Goal: Transaction & Acquisition: Book appointment/travel/reservation

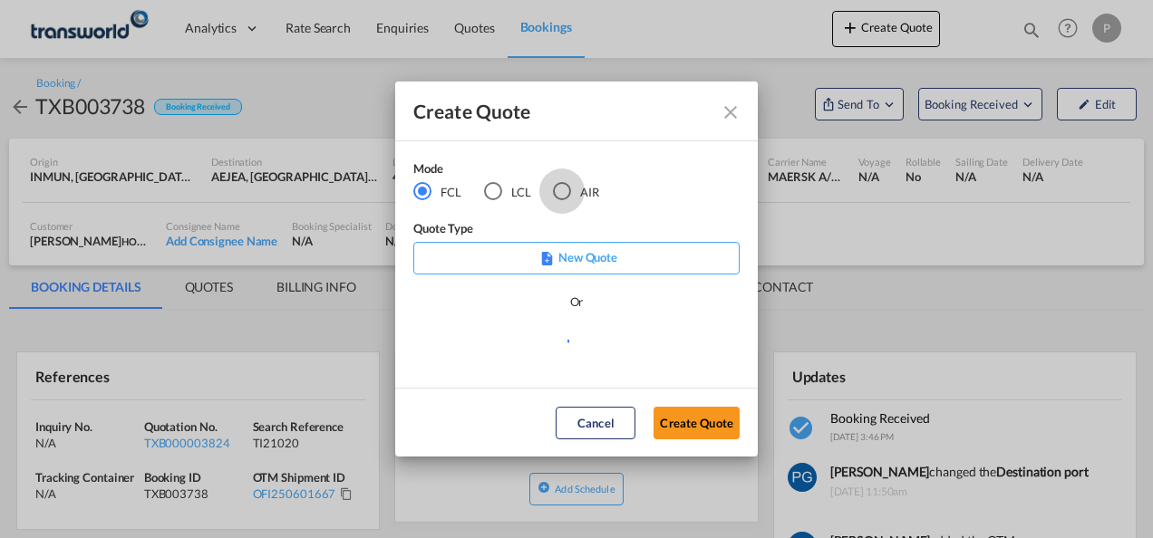
click at [565, 192] on div "AIR" at bounding box center [562, 191] width 18 height 18
click at [716, 428] on button "Create Quote" at bounding box center [697, 423] width 86 height 33
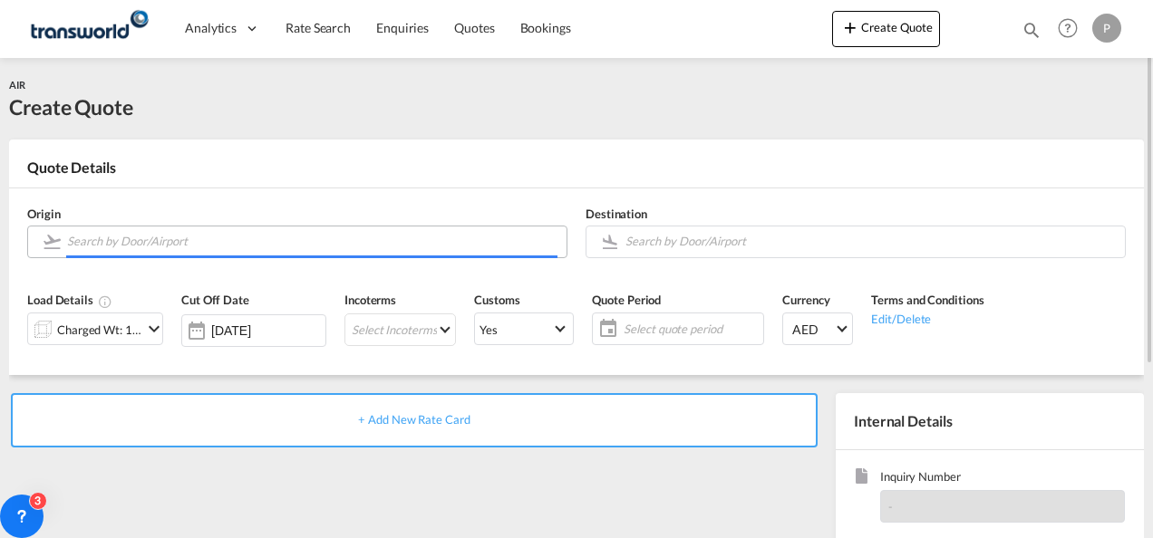
click at [348, 247] on input "Search by Door/Airport" at bounding box center [312, 242] width 490 height 32
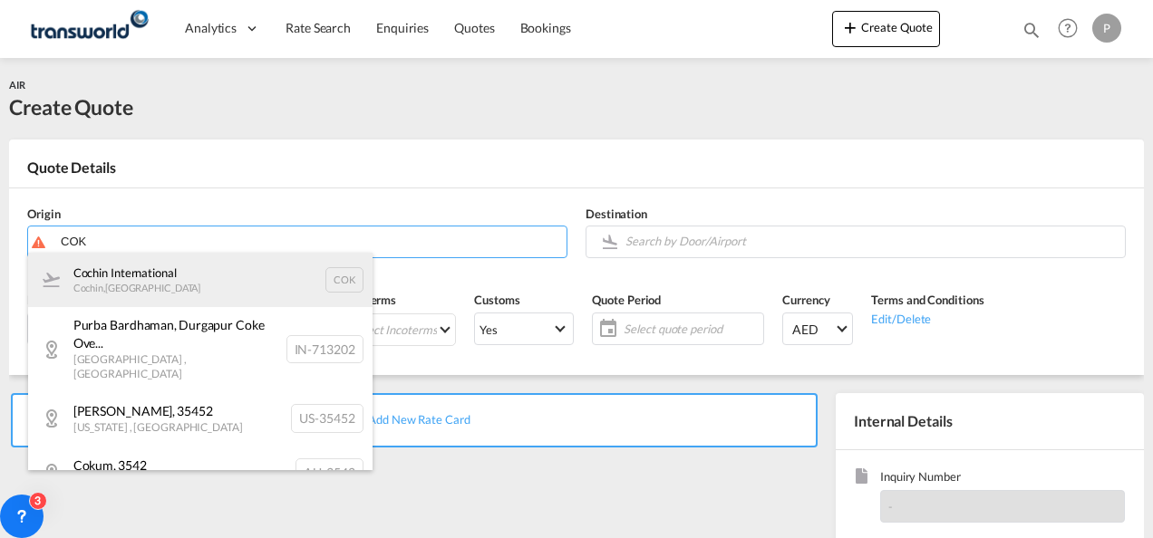
click at [268, 286] on div "Cochin International Cochin , [GEOGRAPHIC_DATA] COK" at bounding box center [200, 280] width 344 height 54
type input "Cochin International, Cochin, COK"
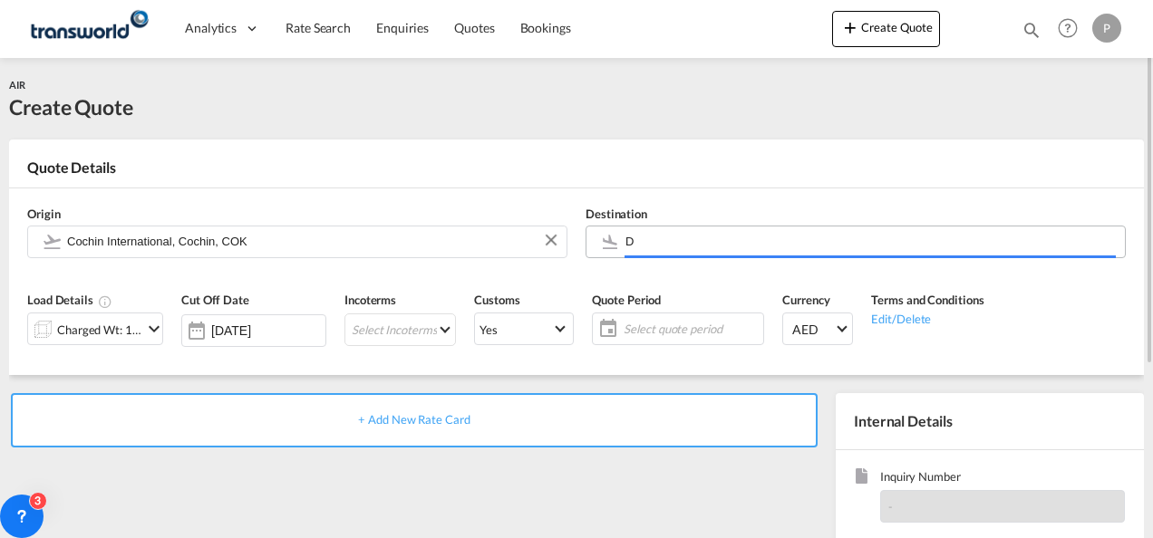
click at [667, 246] on input "D" at bounding box center [870, 242] width 490 height 32
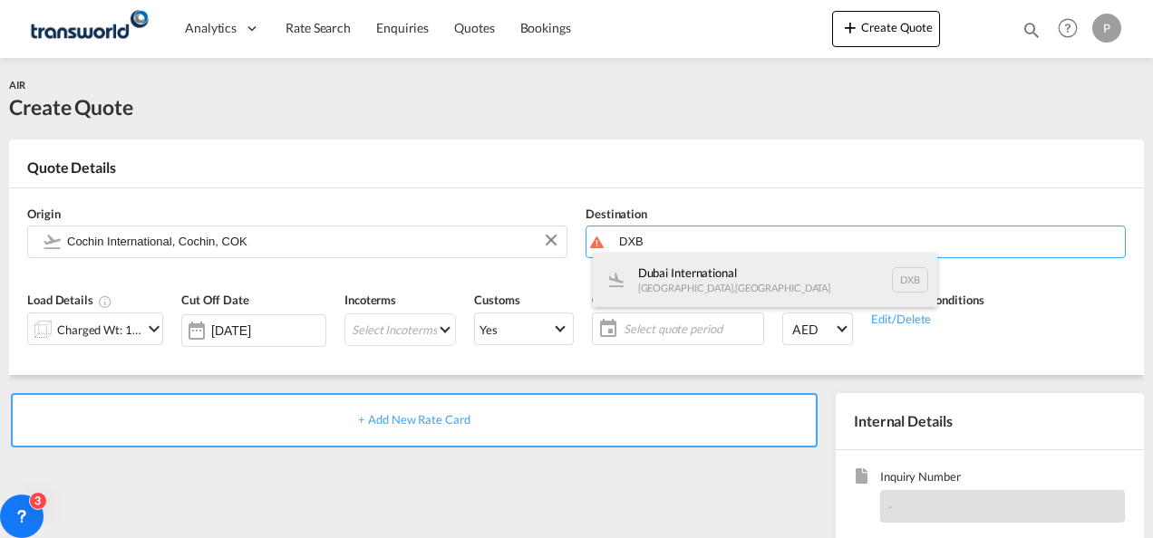
click at [688, 283] on div "Dubai International [GEOGRAPHIC_DATA] , [GEOGRAPHIC_DATA] DXB" at bounding box center [765, 280] width 344 height 54
type input "Dubai International, [GEOGRAPHIC_DATA], DXB"
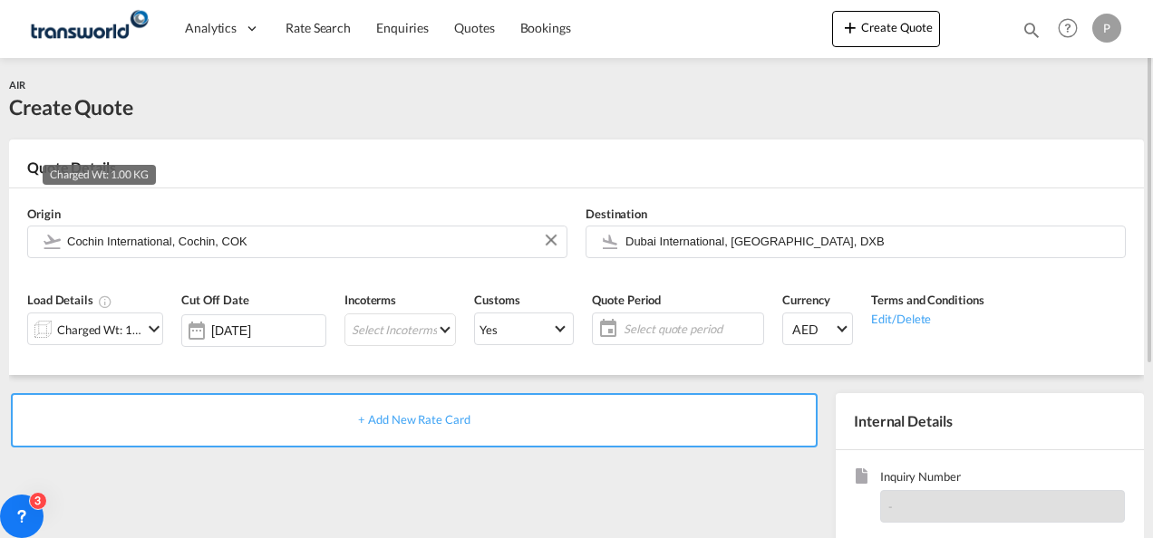
click at [140, 326] on div "Charged Wt: 1.00 KG" at bounding box center [99, 329] width 85 height 25
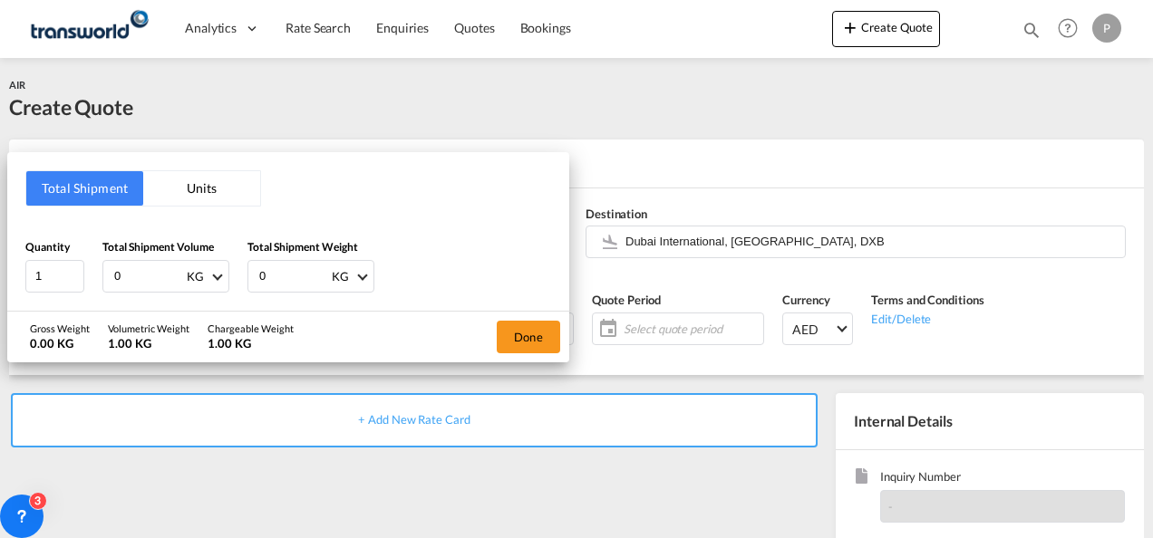
click at [134, 272] on input "0" at bounding box center [148, 276] width 73 height 31
type input "4448"
click at [282, 277] on input "0" at bounding box center [293, 276] width 73 height 31
type input "4448"
click at [520, 331] on button "Done" at bounding box center [528, 337] width 63 height 33
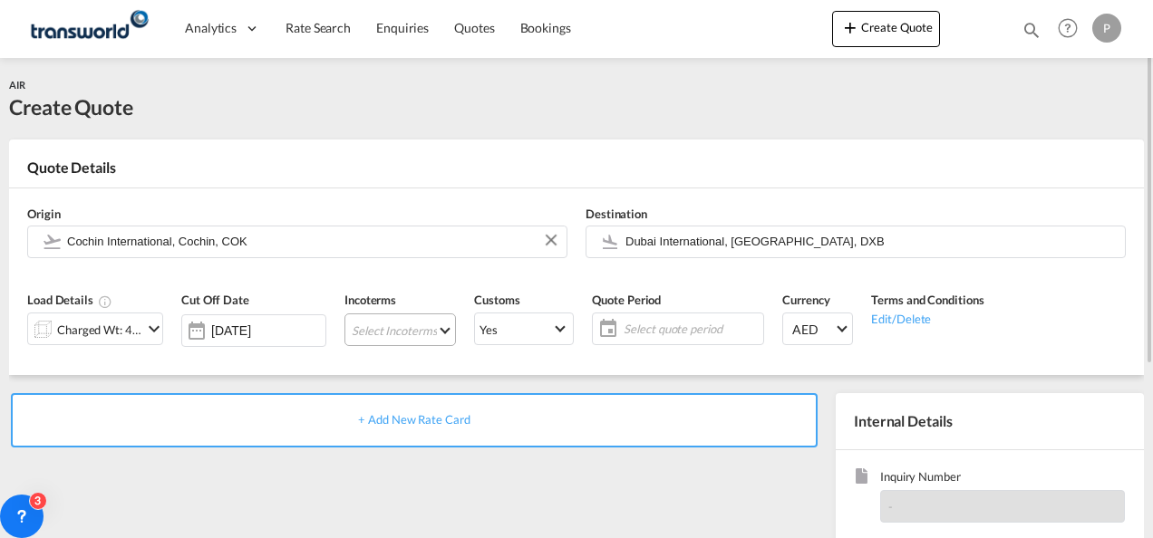
click at [397, 330] on md-select "Select Incoterms FOB - export Free on Board FOB - import Free on Board DPU - ex…" at bounding box center [399, 330] width 111 height 33
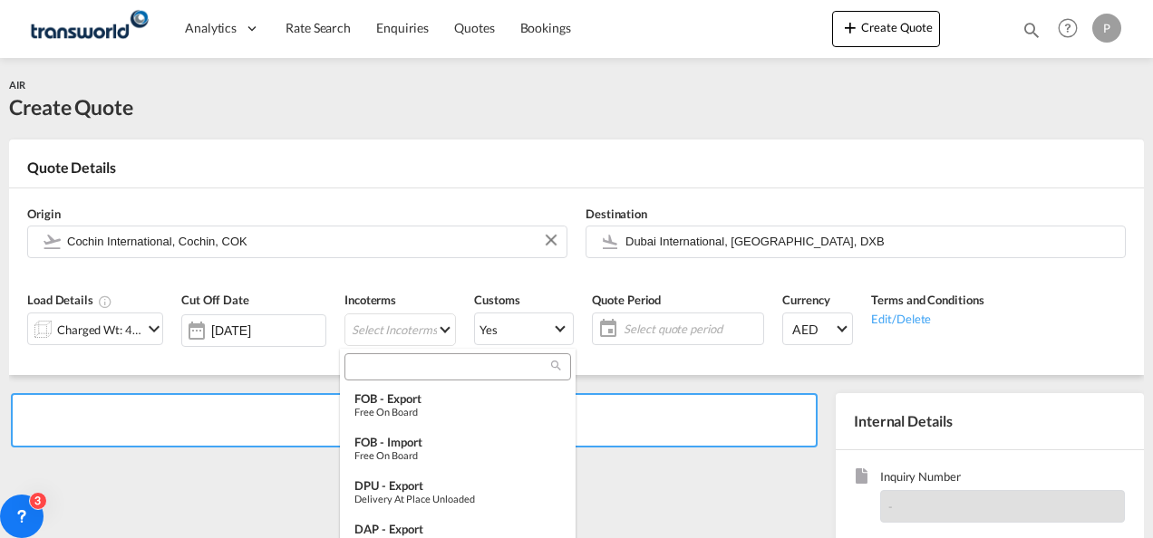
click at [397, 370] on input "search" at bounding box center [450, 367] width 201 height 16
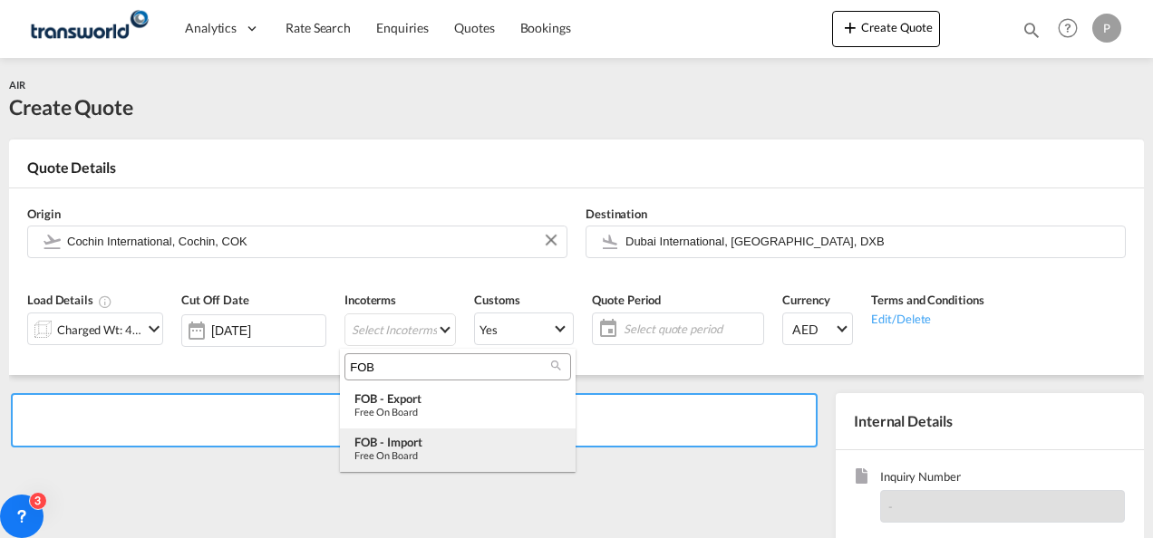
type input "FOB"
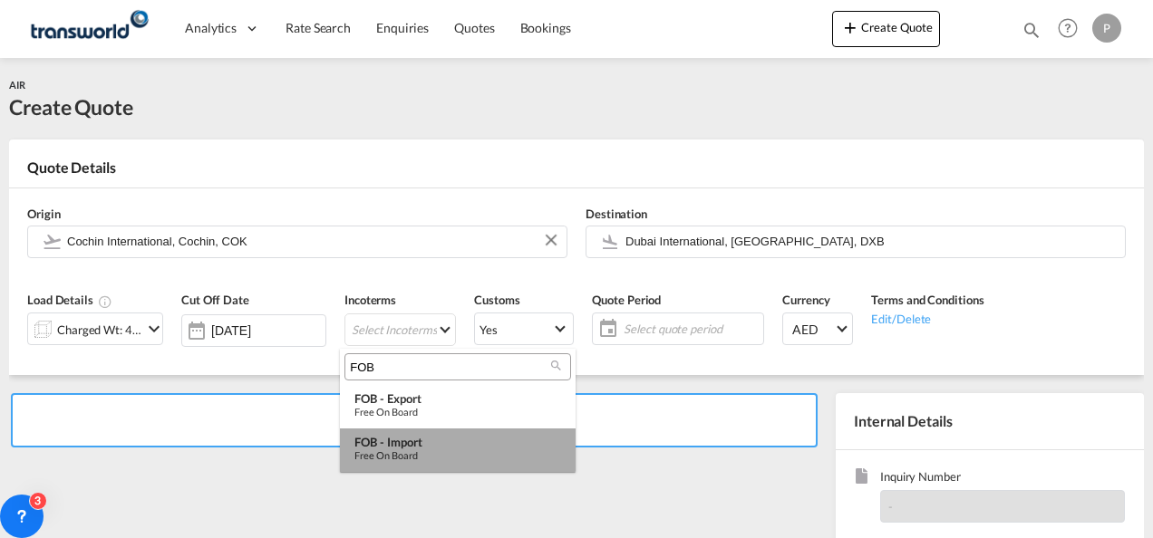
click at [418, 440] on div "FOB - import" at bounding box center [457, 442] width 207 height 15
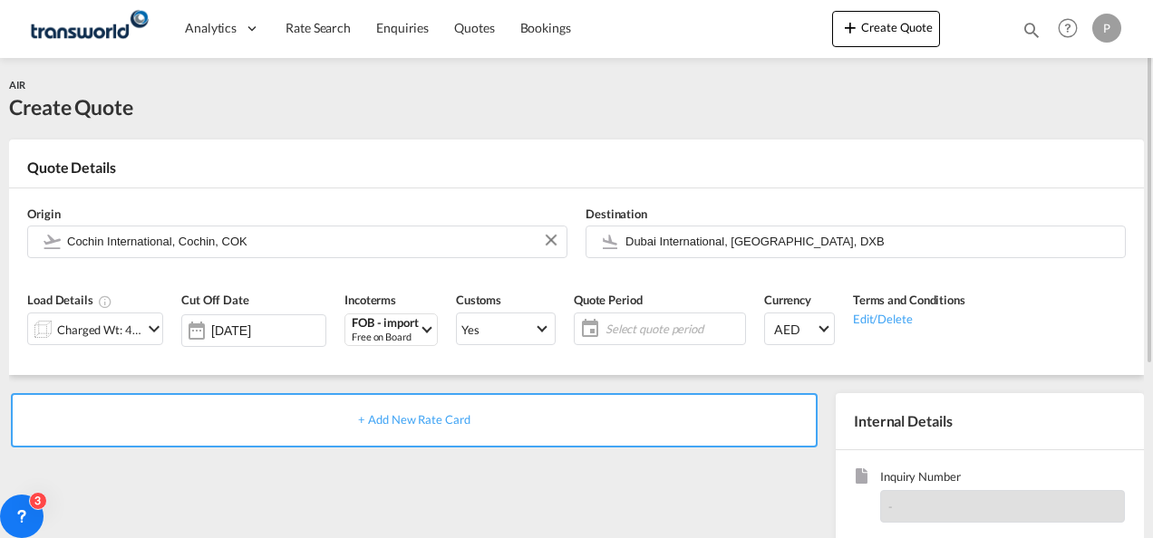
click at [620, 328] on span "Select quote period" at bounding box center [673, 329] width 135 height 16
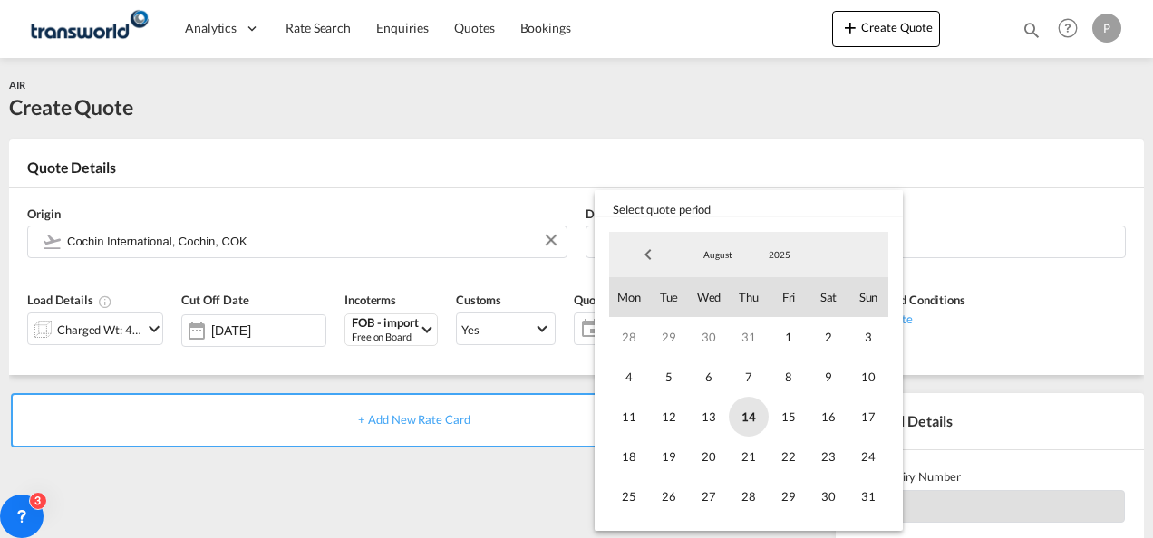
click at [755, 410] on span "14" at bounding box center [749, 417] width 40 height 40
click at [867, 495] on span "31" at bounding box center [868, 497] width 40 height 40
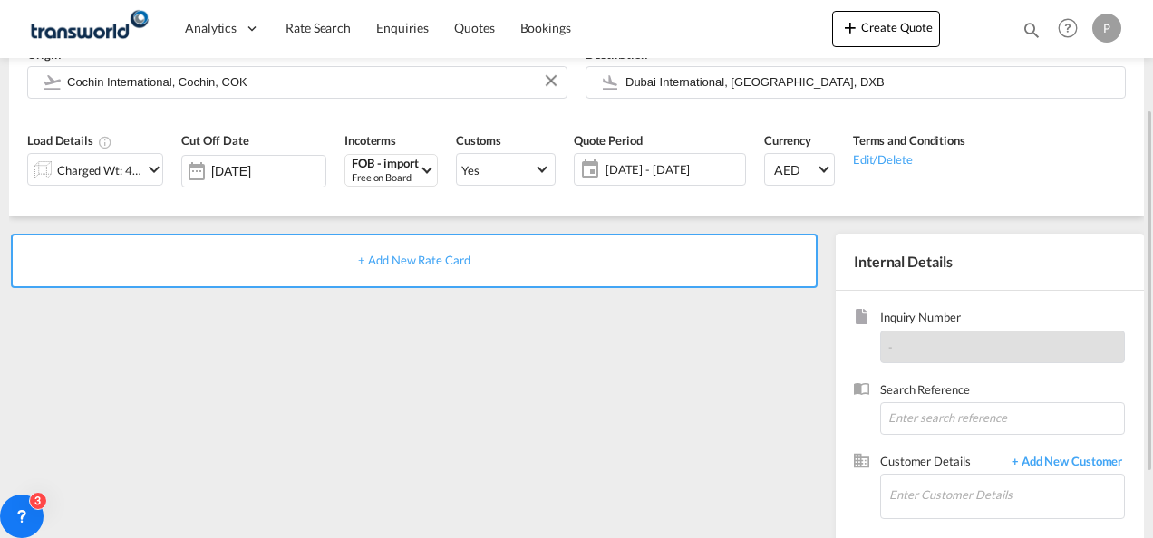
scroll to position [161, 0]
click at [954, 408] on input at bounding box center [1002, 417] width 245 height 33
paste input "17614519890"
type input "17614519890"
click at [908, 488] on input "Enter Customer Details" at bounding box center [1006, 493] width 235 height 41
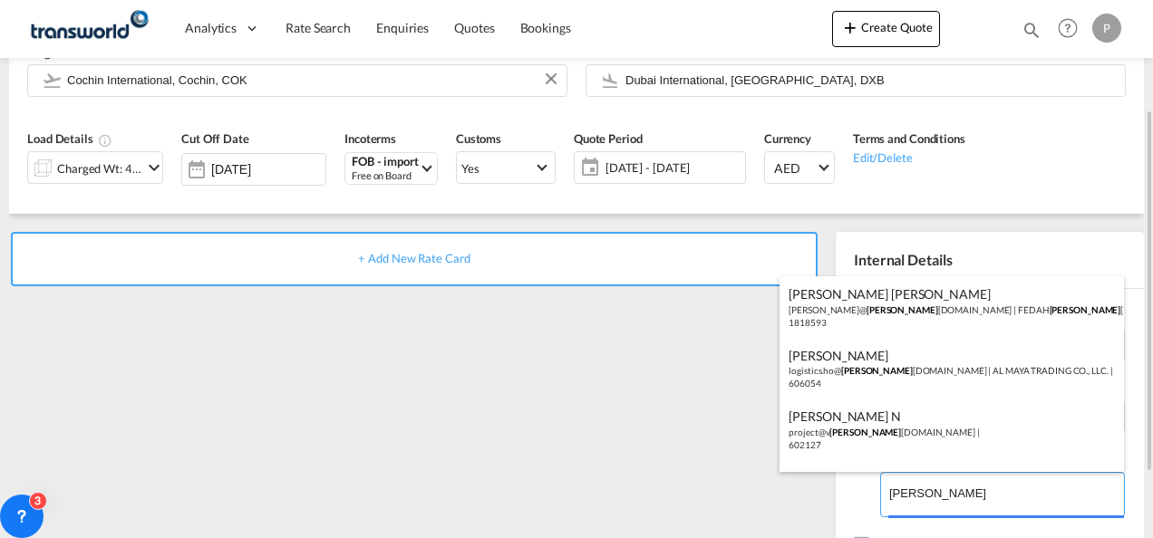
click at [939, 492] on body "Analytics Dashboard Rate Search Enquiries Quotes Bookings" at bounding box center [576, 269] width 1153 height 538
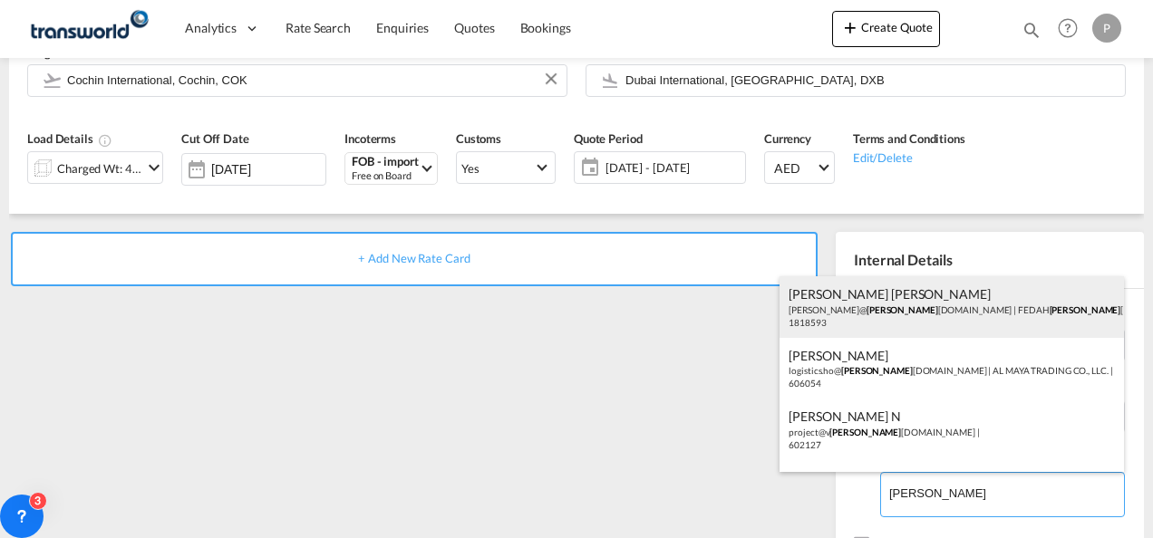
click at [868, 315] on div "[PERSON_NAME] [PERSON_NAME] [PERSON_NAME]@ [PERSON_NAME] [DOMAIN_NAME] | FEDAH …" at bounding box center [952, 307] width 344 height 62
type input "FEDAH ALMADINA GOODS WHOLESALERS CO. L.L.C, [PERSON_NAME] [PERSON_NAME], [PERSO…"
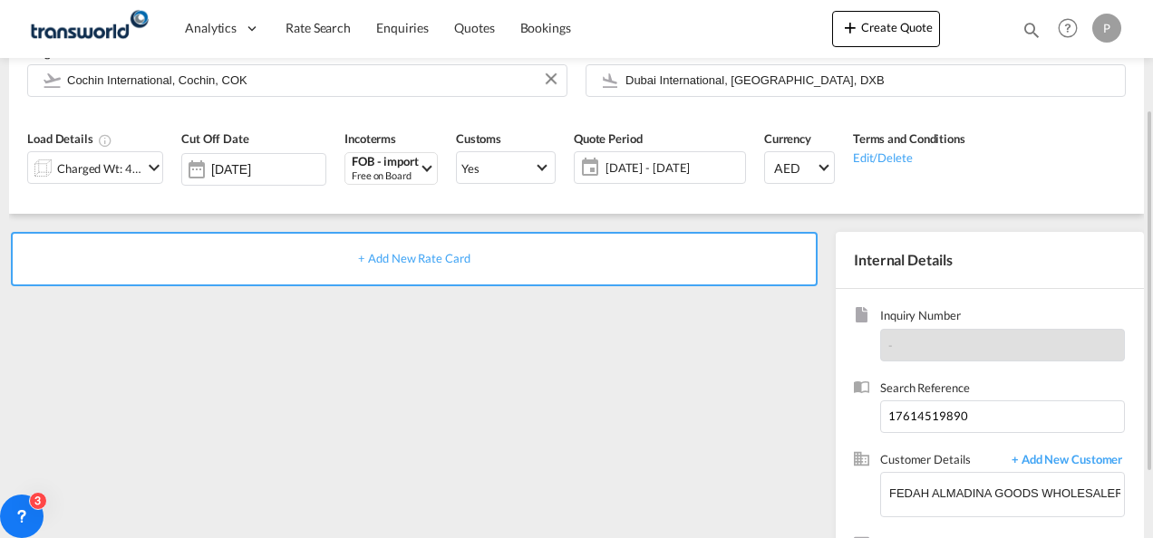
click at [400, 250] on div "+ Add New Rate Card" at bounding box center [414, 259] width 807 height 54
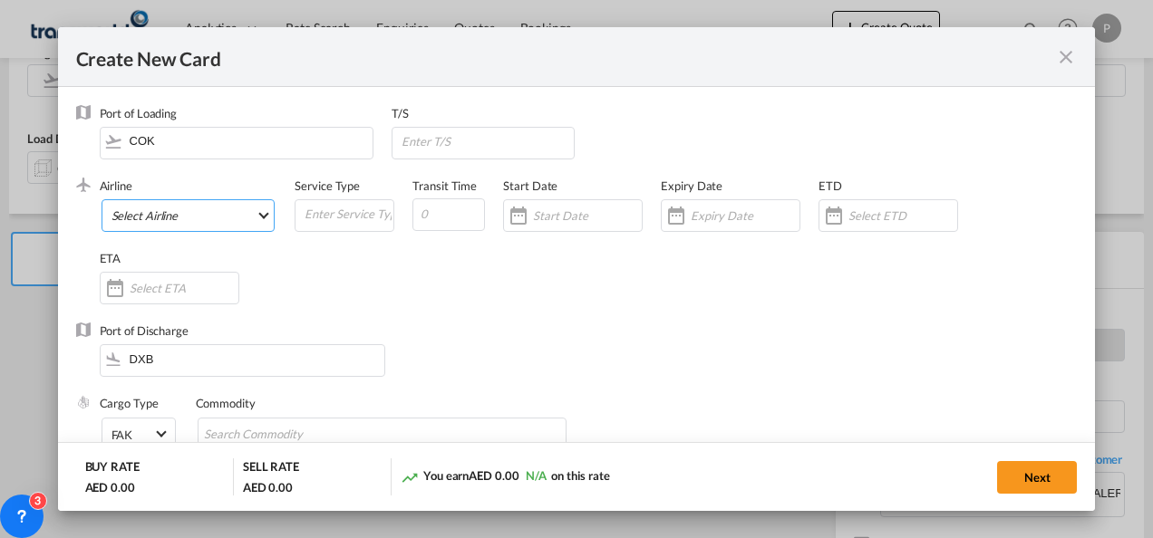
click at [211, 215] on md-select "Select Airline AIR EXPRESS S.A. (1166- / -) CMA CGM Air Cargo (1140-2C / -) DDW…" at bounding box center [189, 215] width 174 height 33
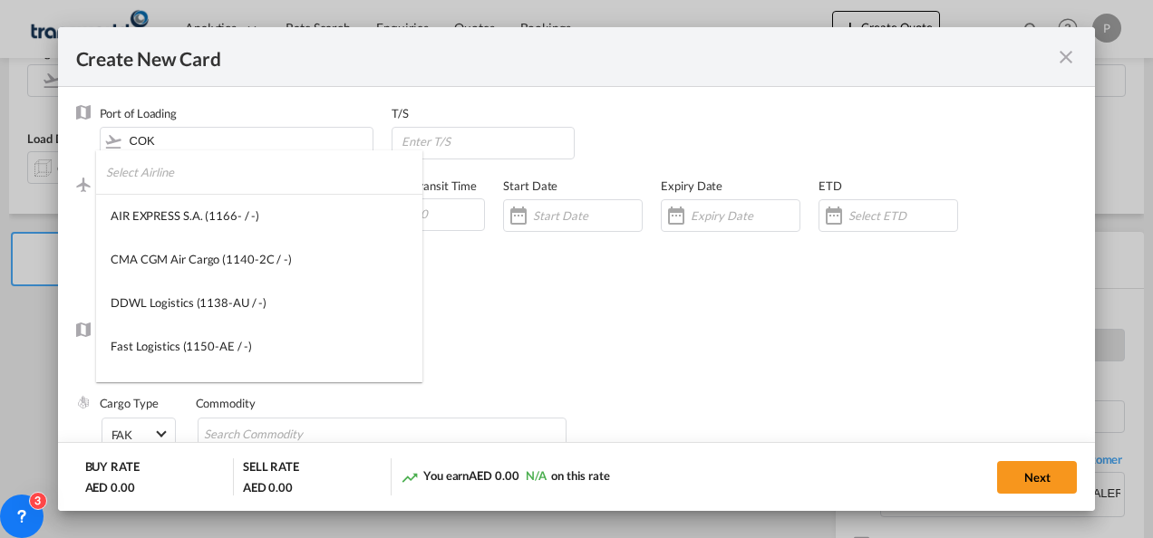
click at [220, 169] on input "search" at bounding box center [264, 172] width 316 height 44
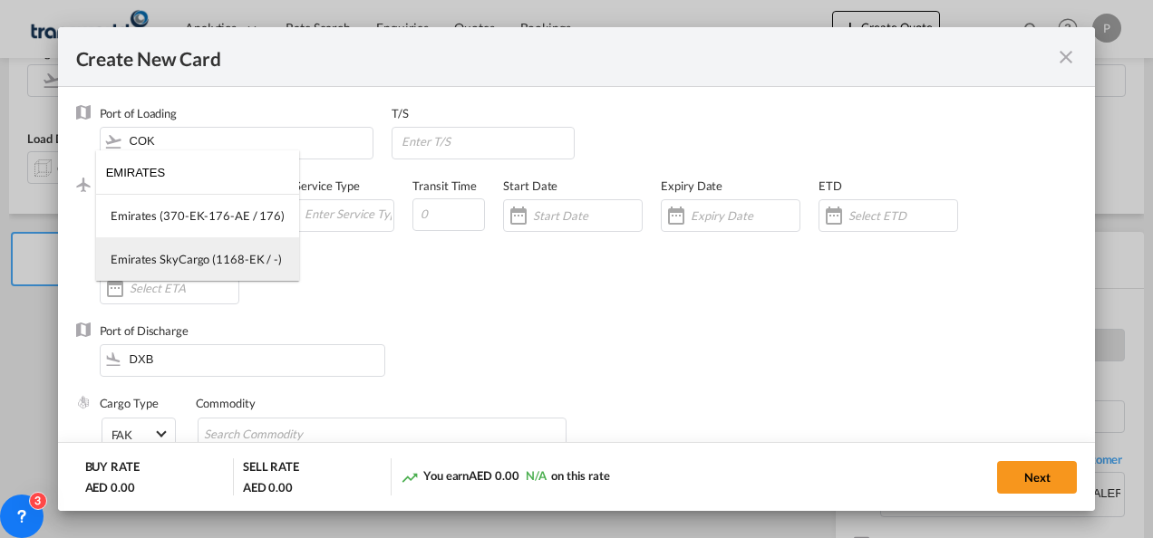
type input "EMIRATES"
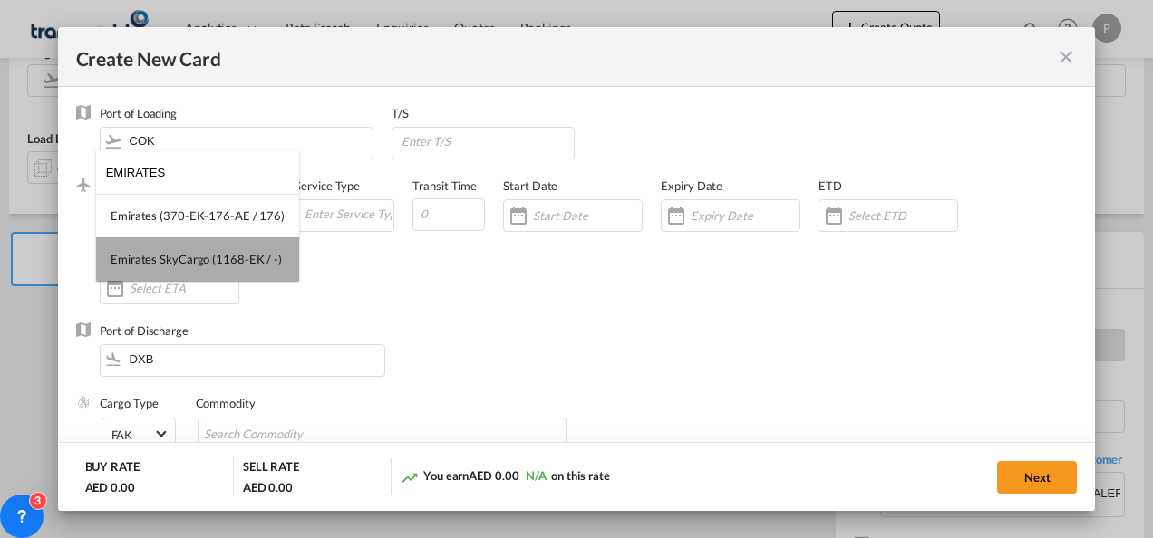
click at [221, 261] on div "Emirates SkyCargo (1168-EK / -)" at bounding box center [196, 259] width 171 height 16
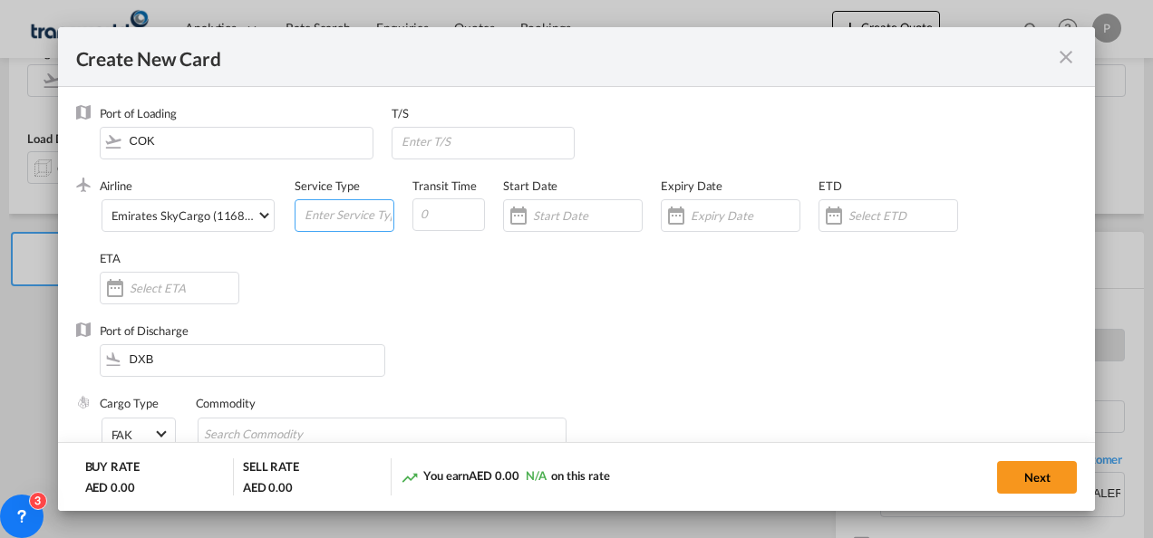
click at [315, 218] on input "Create New CardPort ..." at bounding box center [348, 213] width 91 height 27
type input "FOB IMPORT"
click at [716, 218] on input "Create New CardPort ..." at bounding box center [745, 215] width 109 height 15
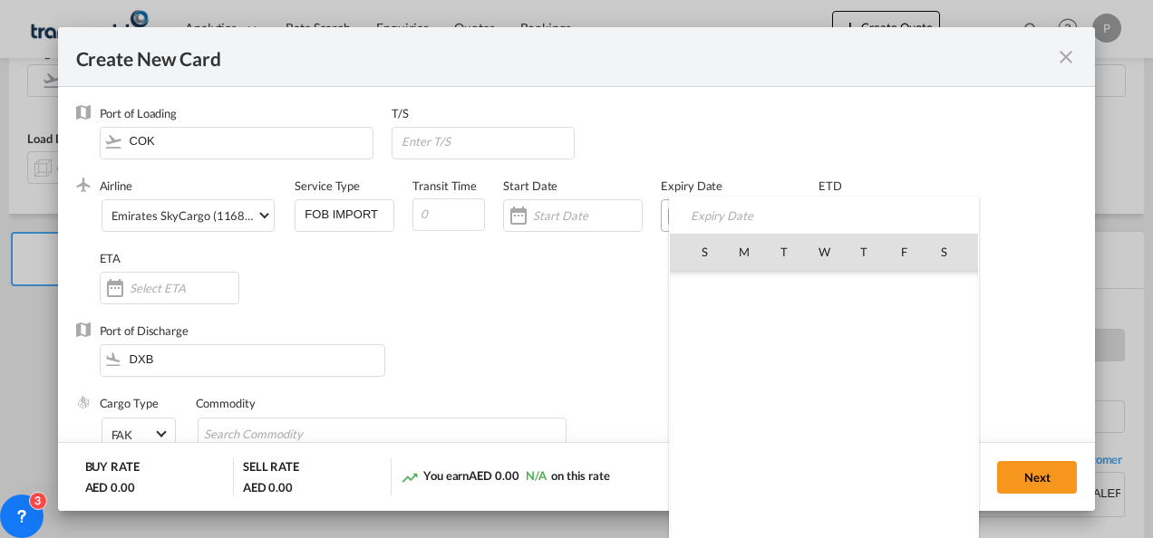
scroll to position [419641, 0]
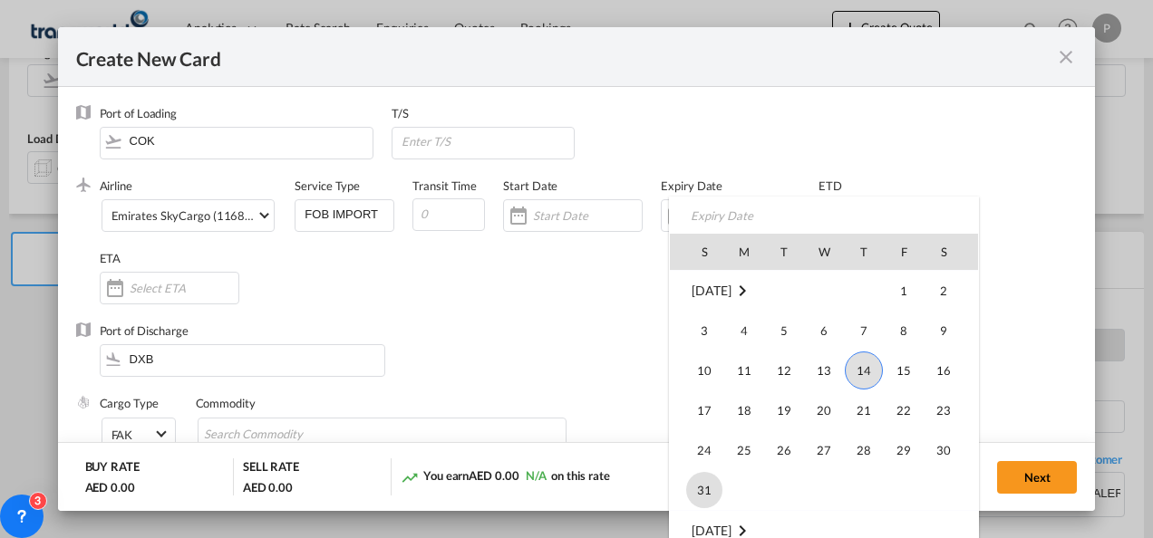
click at [697, 483] on span "31" at bounding box center [704, 490] width 36 height 36
type input "[DATE]"
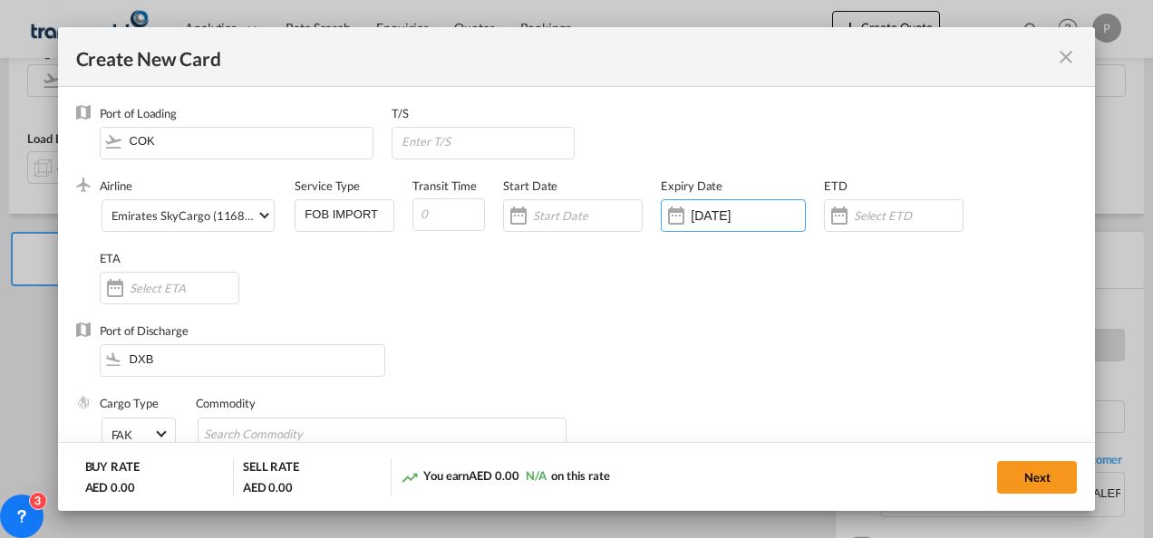
scroll to position [158, 0]
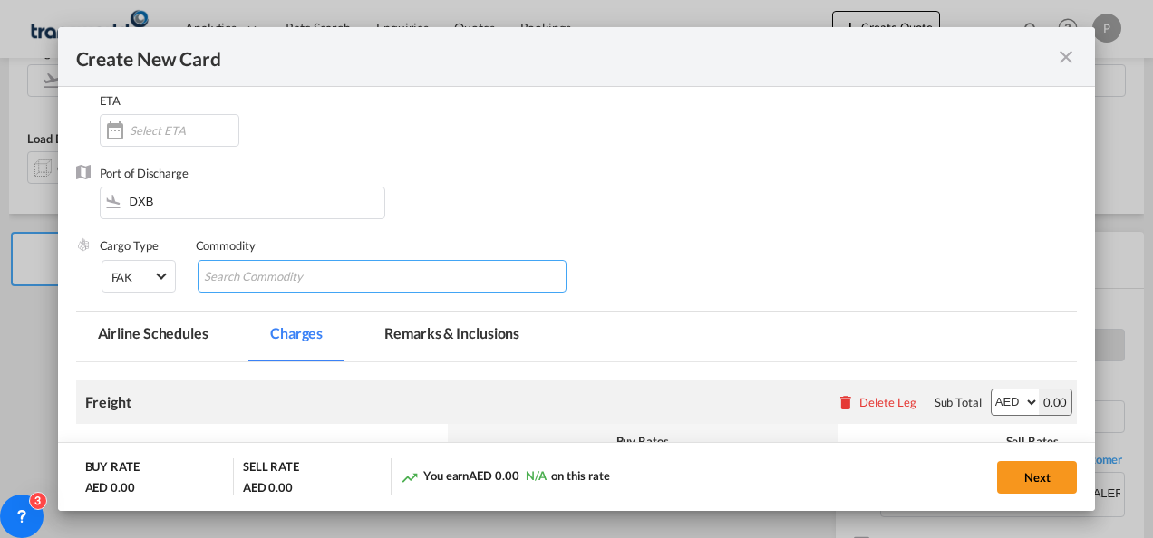
click at [392, 281] on md-chips-wrap "Chips container with autocompletion. Enter the text area, type text to search, …" at bounding box center [383, 276] width 370 height 33
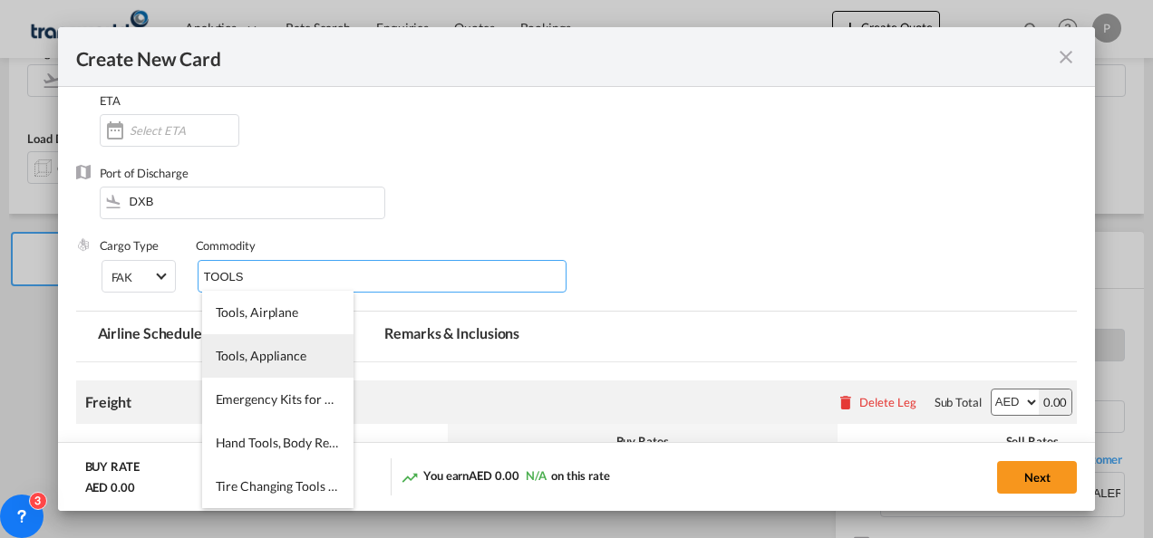
type input "TOOLS"
click at [265, 354] on span "Tools, Appliance" at bounding box center [261, 355] width 91 height 15
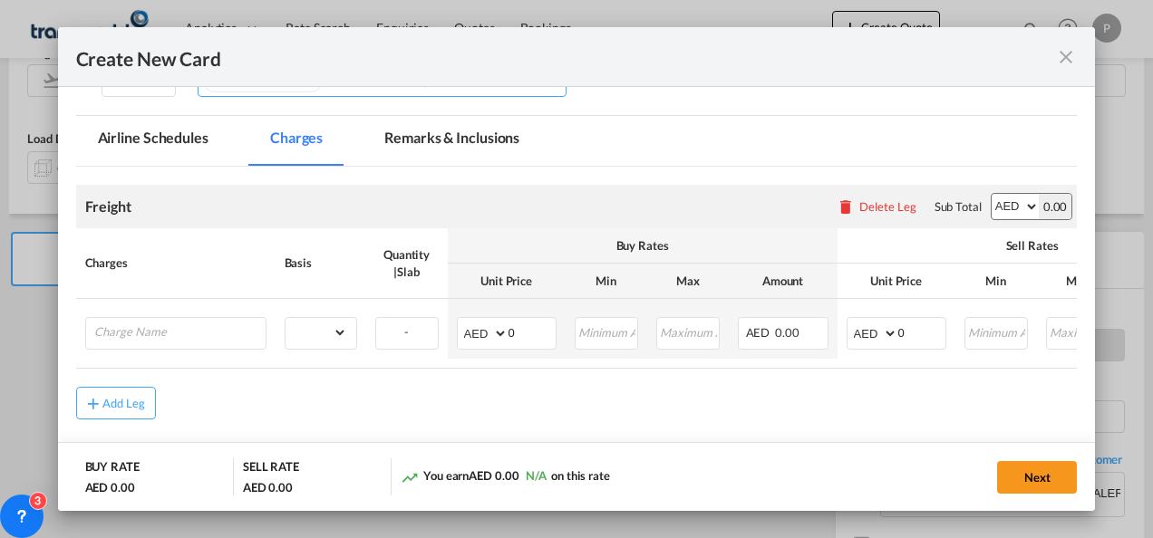
scroll to position [360, 0]
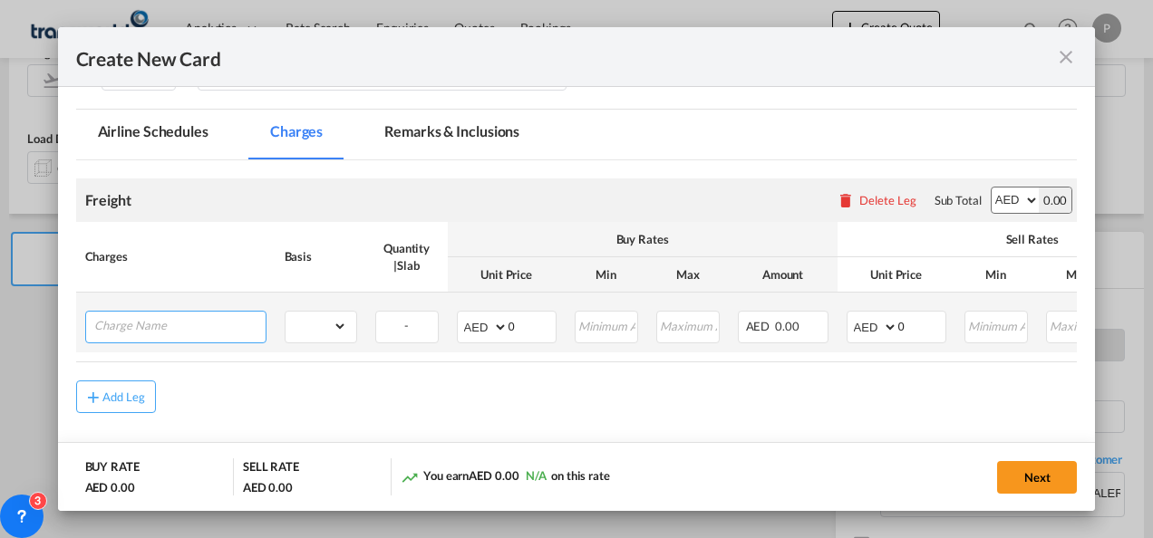
click at [212, 325] on input "Charge Name" at bounding box center [179, 325] width 171 height 27
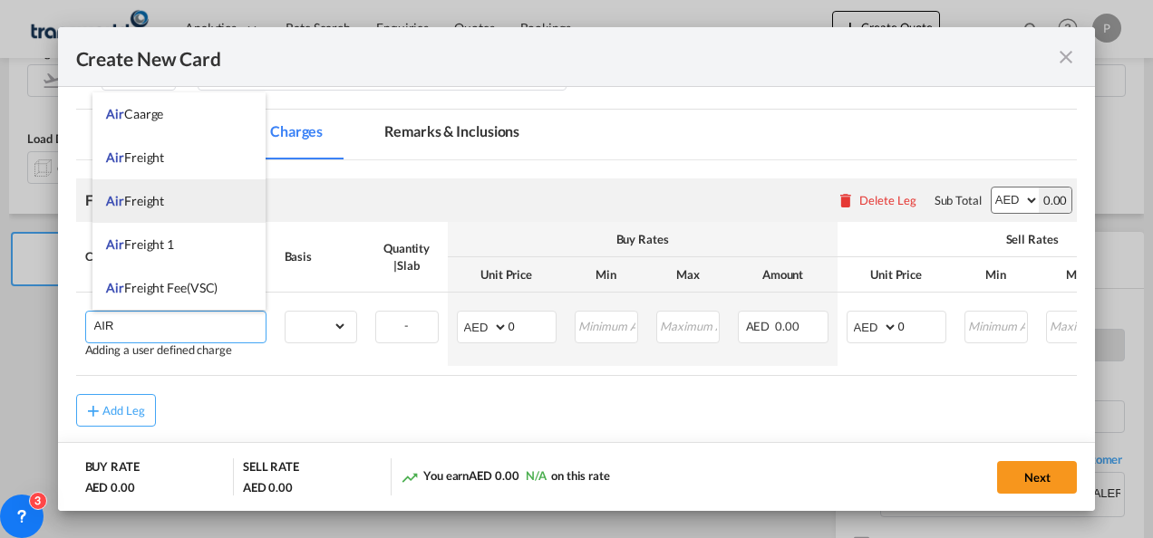
click at [178, 192] on li "Air Freight" at bounding box center [178, 201] width 173 height 44
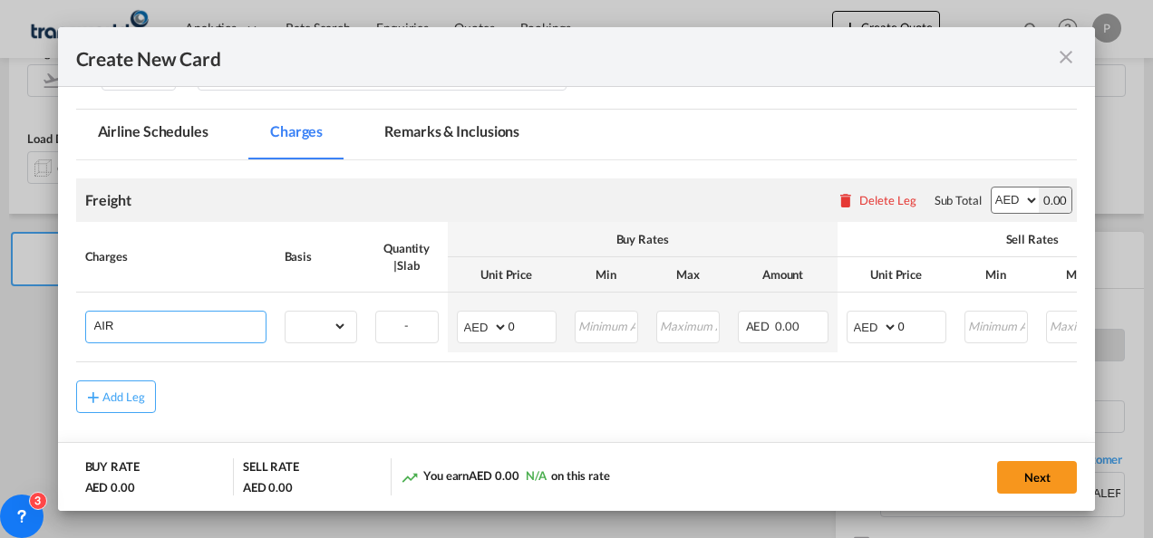
type input "Air Freight"
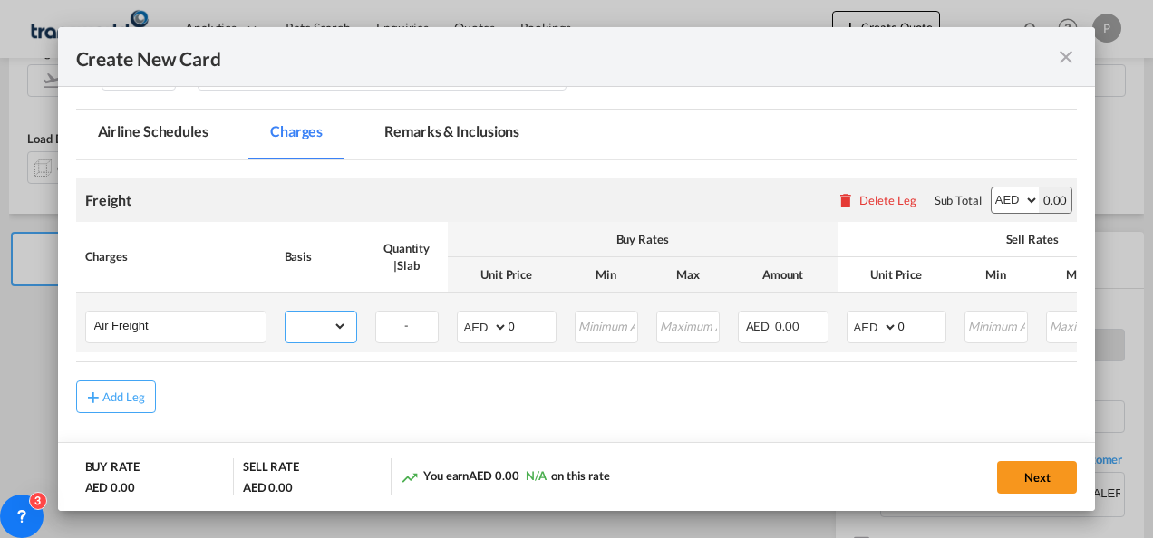
click at [323, 314] on select "gross_weight volumetric_weight per_shipment per_bl per_km % on air freight per_…" at bounding box center [317, 326] width 62 height 29
select select "per_shipment"
click at [286, 312] on select "gross_weight volumetric_weight per_shipment per_bl per_km % on air freight per_…" at bounding box center [317, 326] width 62 height 29
click at [476, 325] on select "AED AFN ALL AMD ANG AOA ARS AUD AWG AZN BAM BBD BDT BGN BHD BIF BMD BND [PERSON…" at bounding box center [483, 327] width 47 height 25
select select "string:USD"
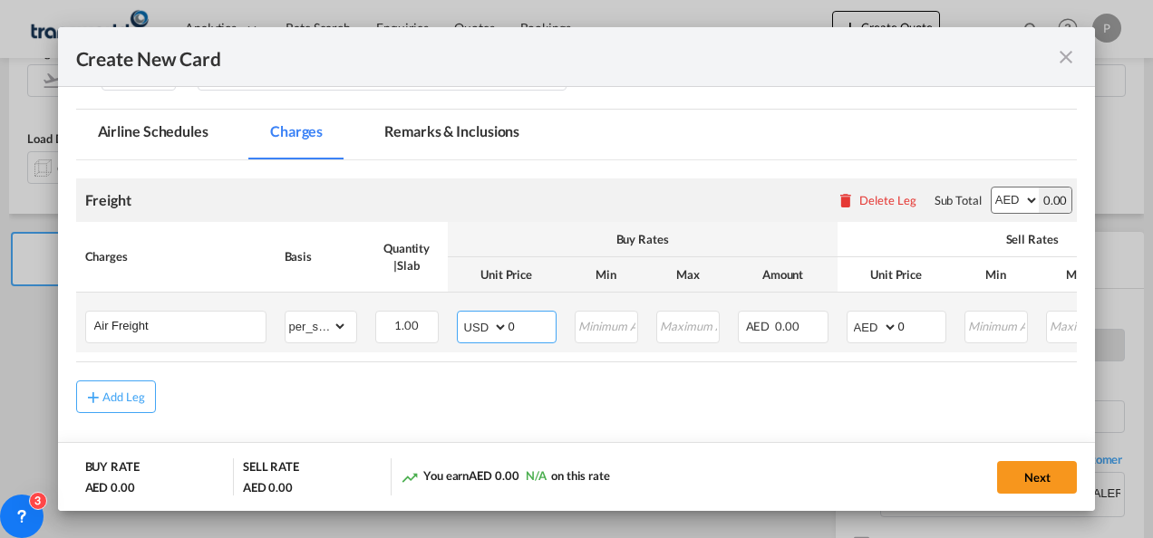
click at [460, 315] on select "AED AFN ALL AMD ANG AOA ARS AUD AWG AZN BAM BBD BDT BGN BHD BIF BMD BND [PERSON…" at bounding box center [483, 327] width 47 height 25
click at [525, 323] on input "0" at bounding box center [532, 325] width 47 height 27
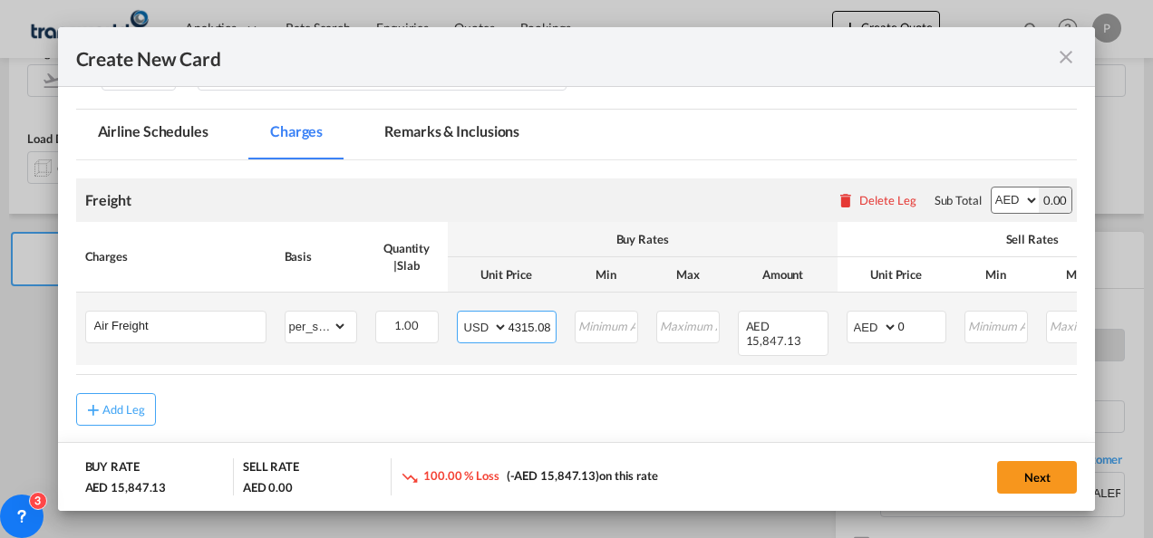
type input "4315.08"
click at [863, 324] on select "AED AFN ALL AMD ANG AOA ARS AUD AWG AZN BAM BBD BDT BGN BHD BIF BMD BND [PERSON…" at bounding box center [873, 327] width 47 height 25
select select "string:USD"
click at [850, 315] on select "AED AFN ALL AMD ANG AOA ARS AUD AWG AZN BAM BBD BDT BGN BHD BIF BMD BND [PERSON…" at bounding box center [873, 327] width 47 height 25
click at [921, 325] on input "0" at bounding box center [921, 325] width 47 height 27
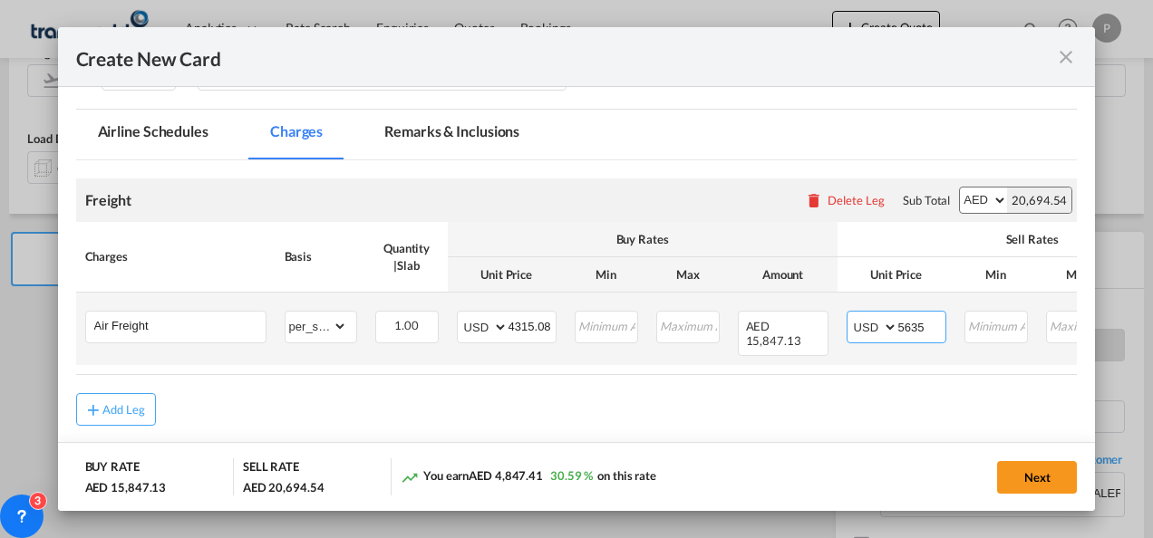
type input "5635"
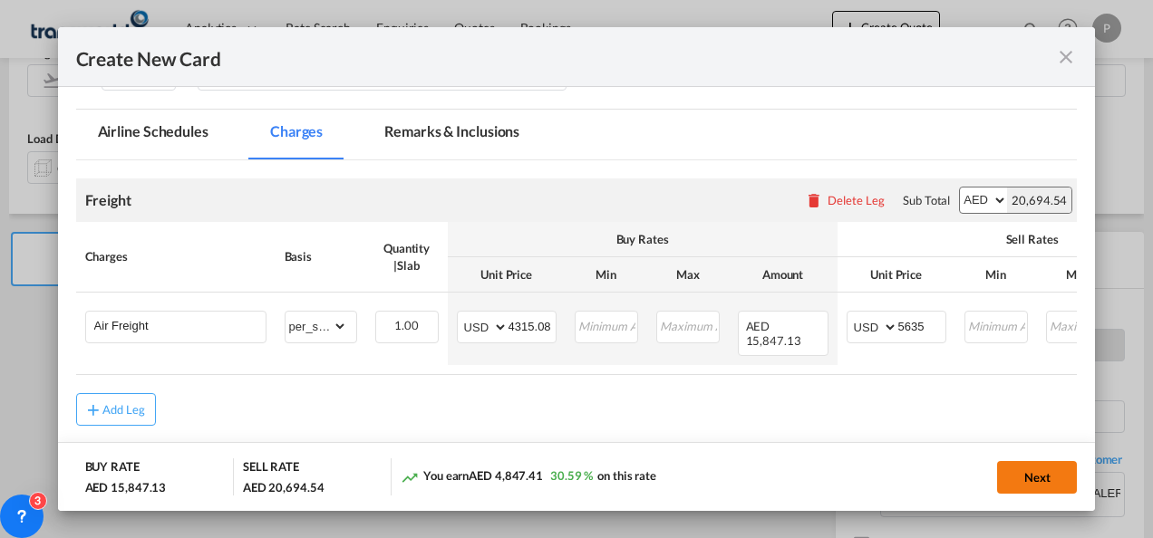
click at [1064, 486] on button "Next" at bounding box center [1037, 477] width 80 height 33
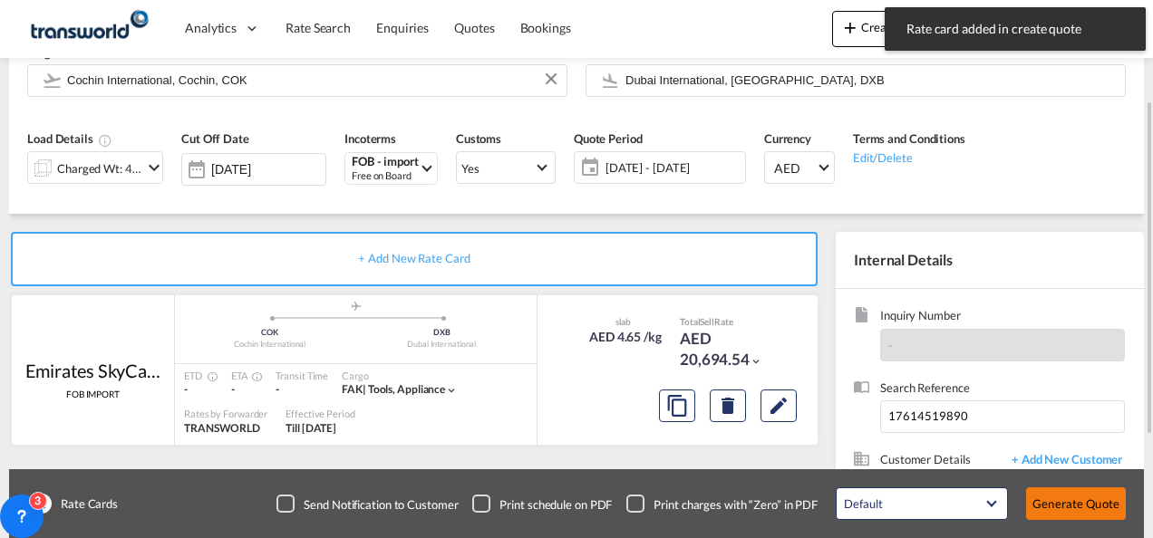
click at [1077, 502] on button "Generate Quote" at bounding box center [1076, 504] width 100 height 33
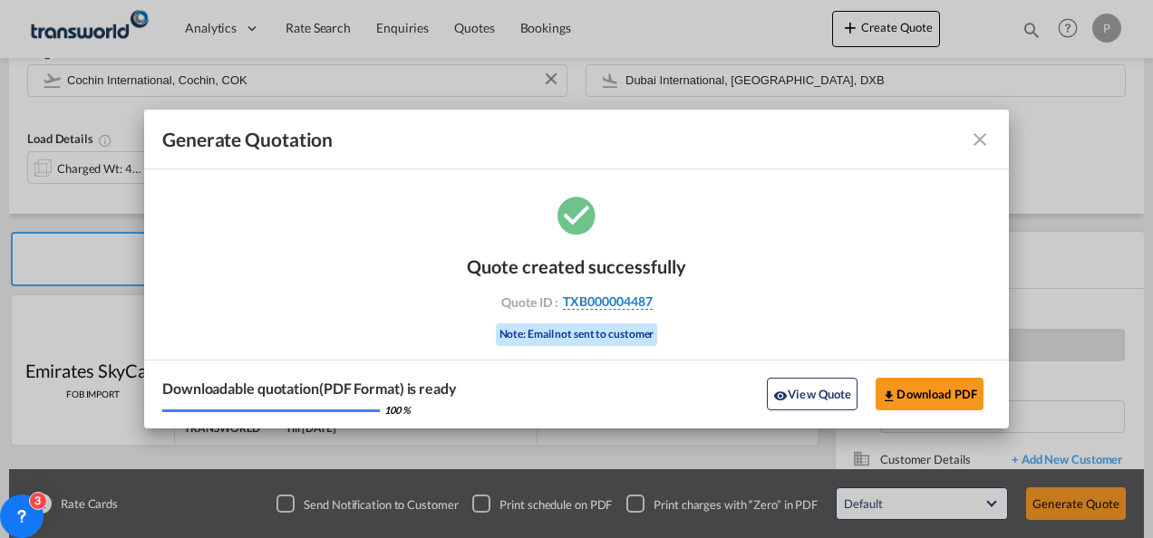
click at [638, 304] on span "TXB000004487" at bounding box center [608, 302] width 90 height 16
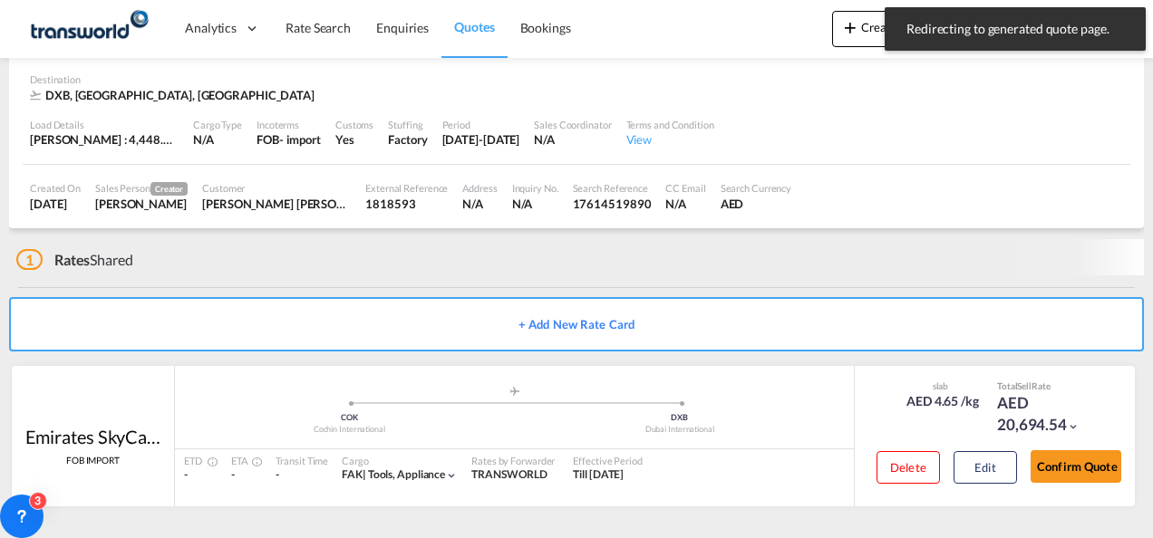
scroll to position [121, 0]
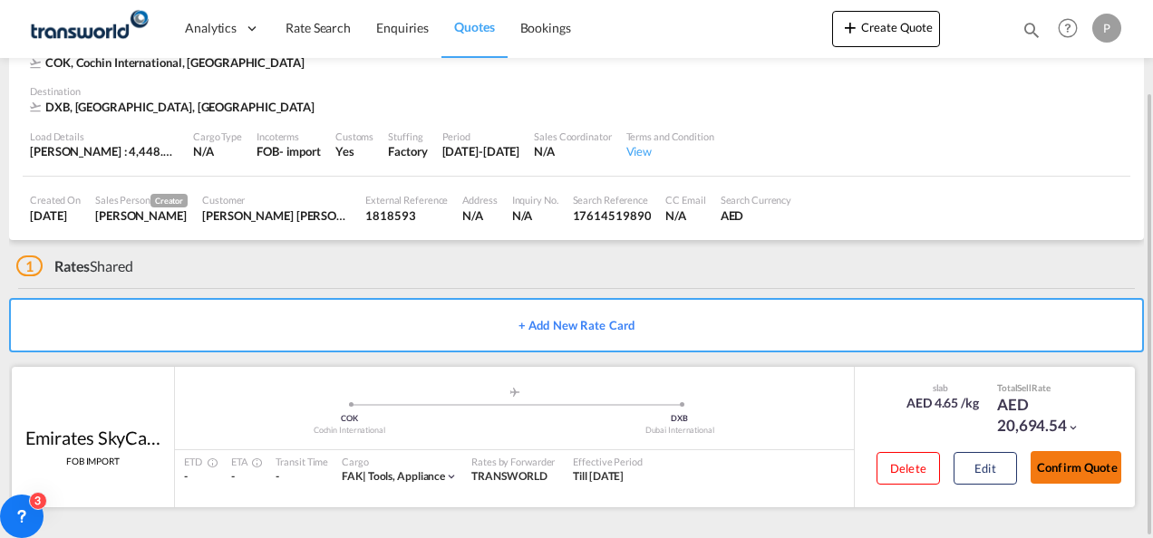
click at [1095, 462] on button "Confirm Quote" at bounding box center [1076, 467] width 91 height 33
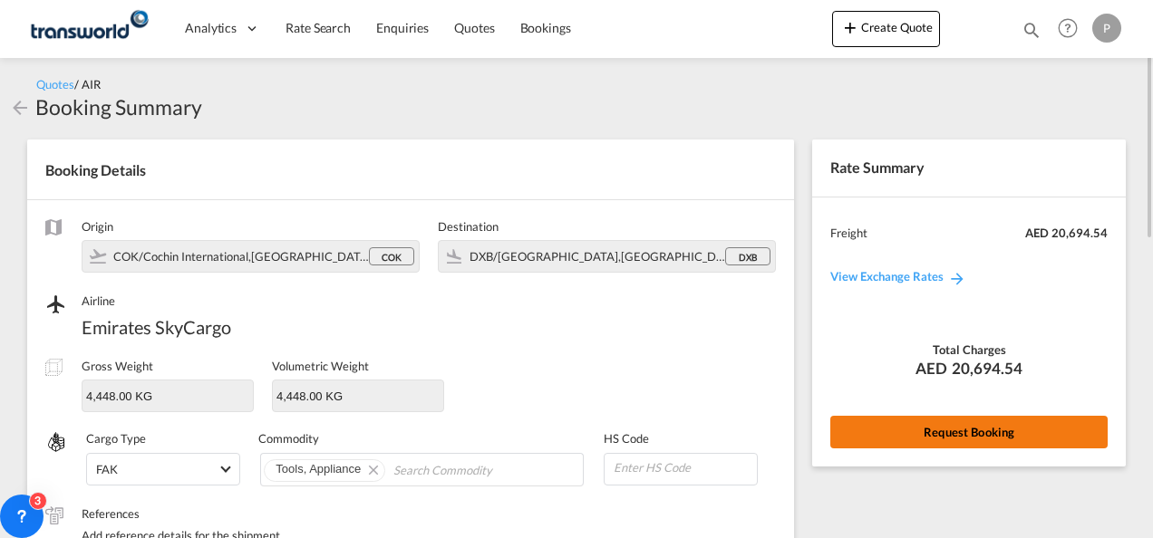
click at [1008, 432] on button "Request Booking" at bounding box center [968, 432] width 277 height 33
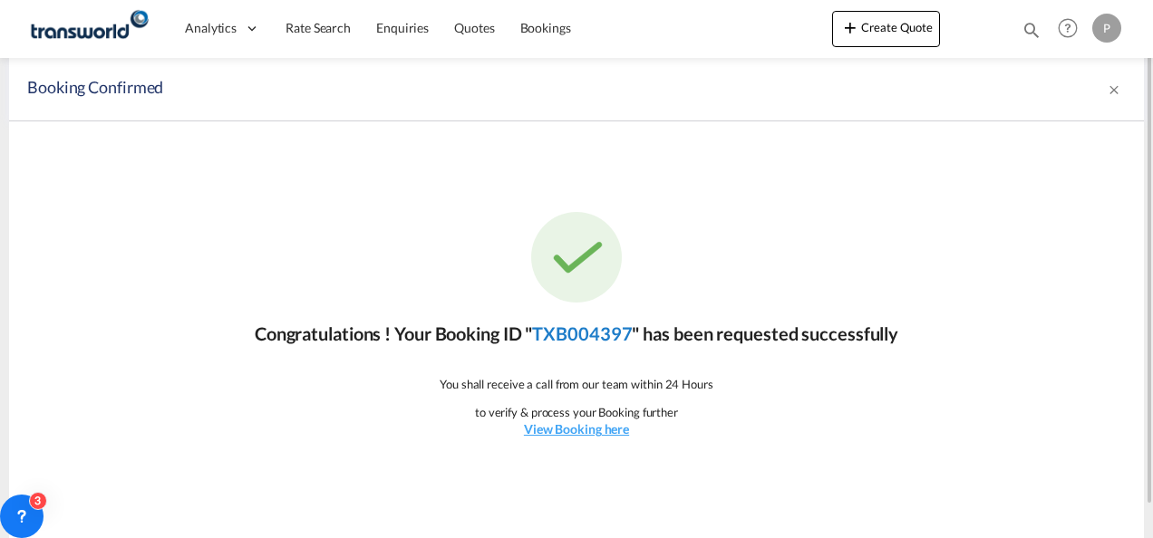
click at [575, 331] on link "TXB004397" at bounding box center [582, 334] width 100 height 22
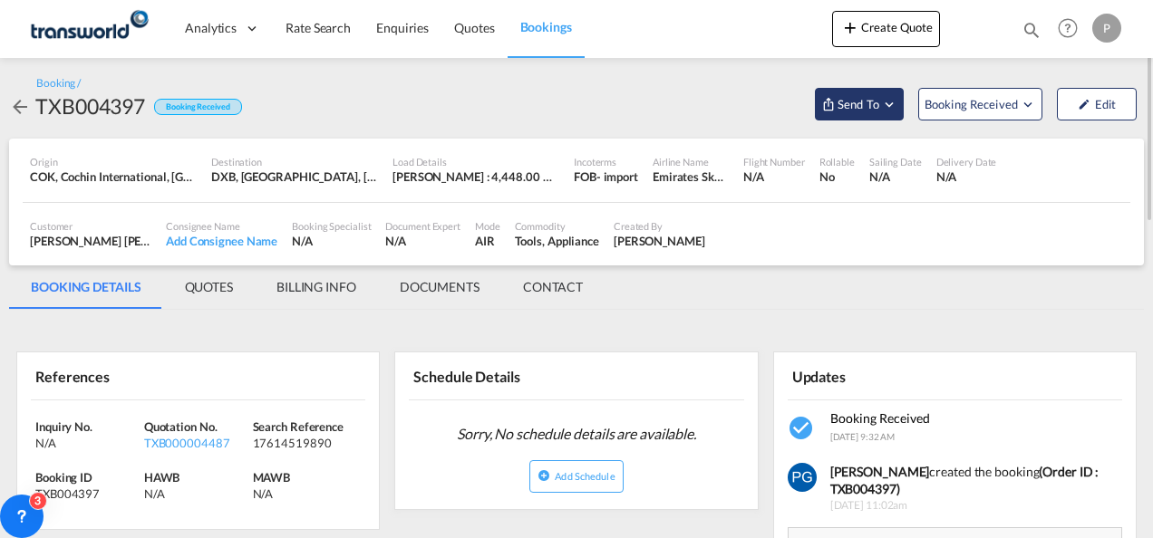
click at [854, 116] on button "Send To" at bounding box center [859, 104] width 89 height 33
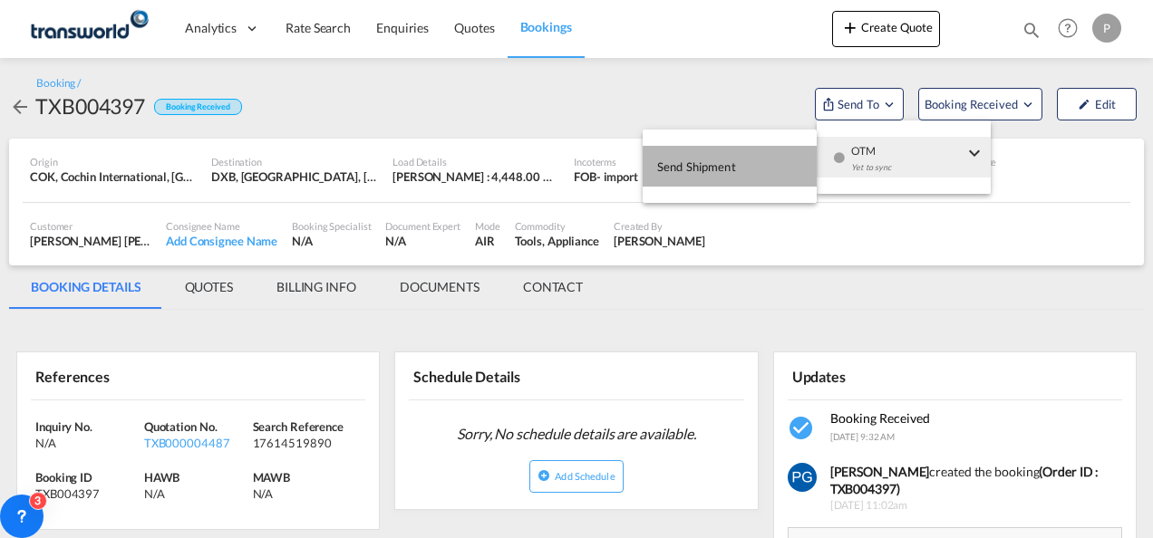
click at [760, 164] on button "Send Shipment" at bounding box center [730, 166] width 174 height 41
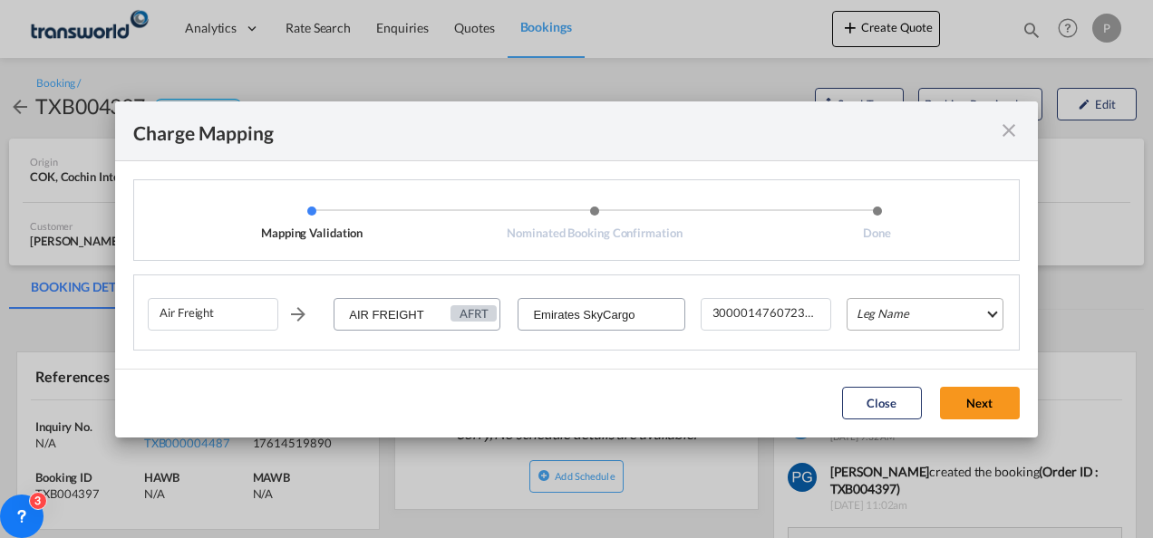
click at [903, 305] on md-select "Leg Name HANDLING ORIGIN HANDLING DESTINATION OTHERS TL PICK UP CUSTOMS ORIGIN …" at bounding box center [925, 314] width 157 height 33
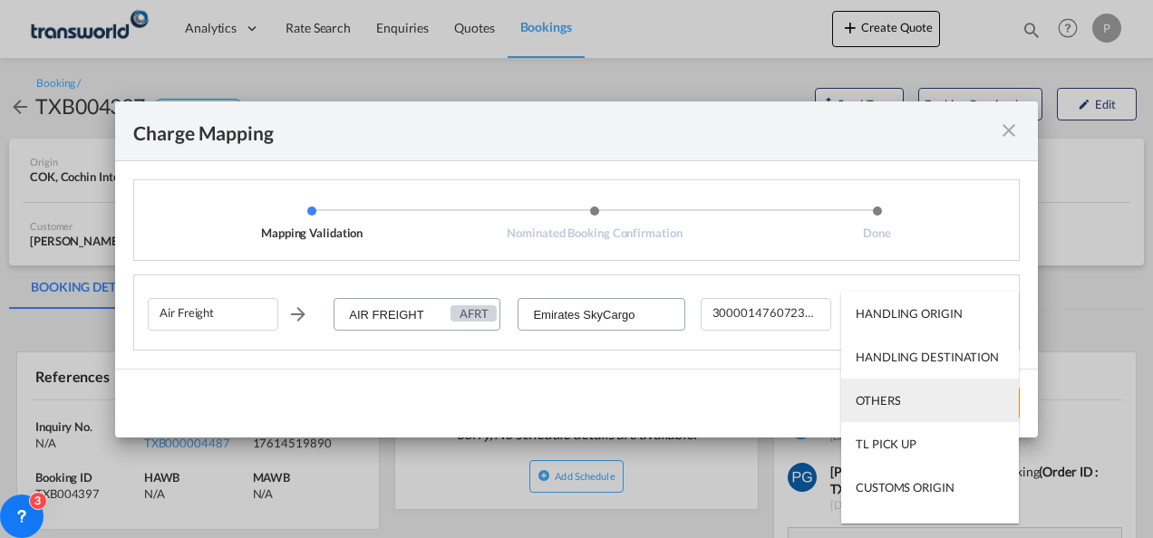
scroll to position [116, 0]
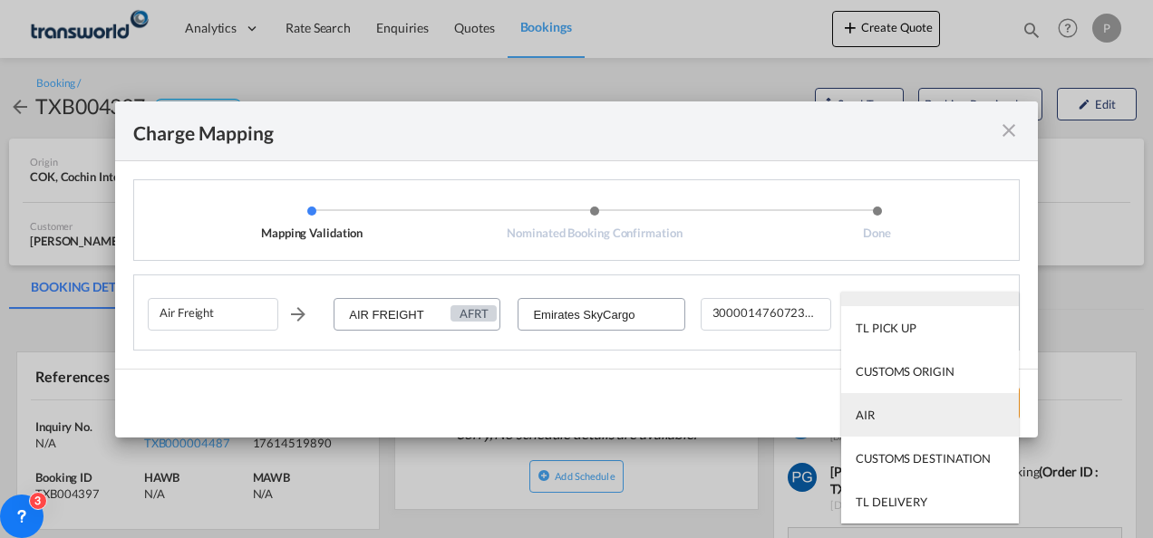
click at [910, 395] on md-option "AIR" at bounding box center [930, 415] width 178 height 44
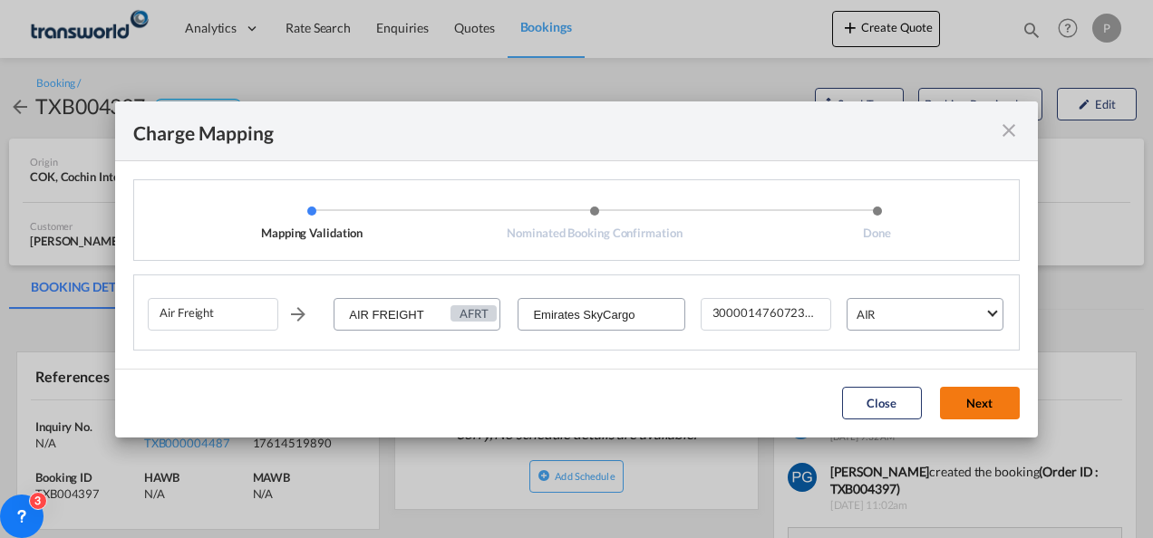
click at [983, 390] on button "Next" at bounding box center [980, 403] width 80 height 33
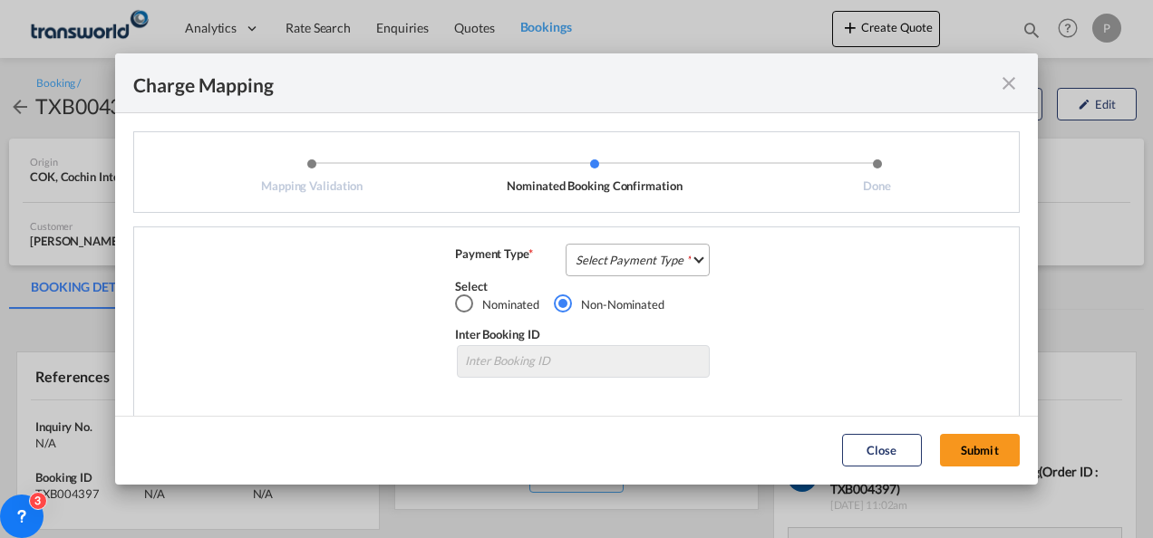
click at [664, 253] on md-select "Select Payment Type COLLECT PREPAID" at bounding box center [638, 260] width 144 height 33
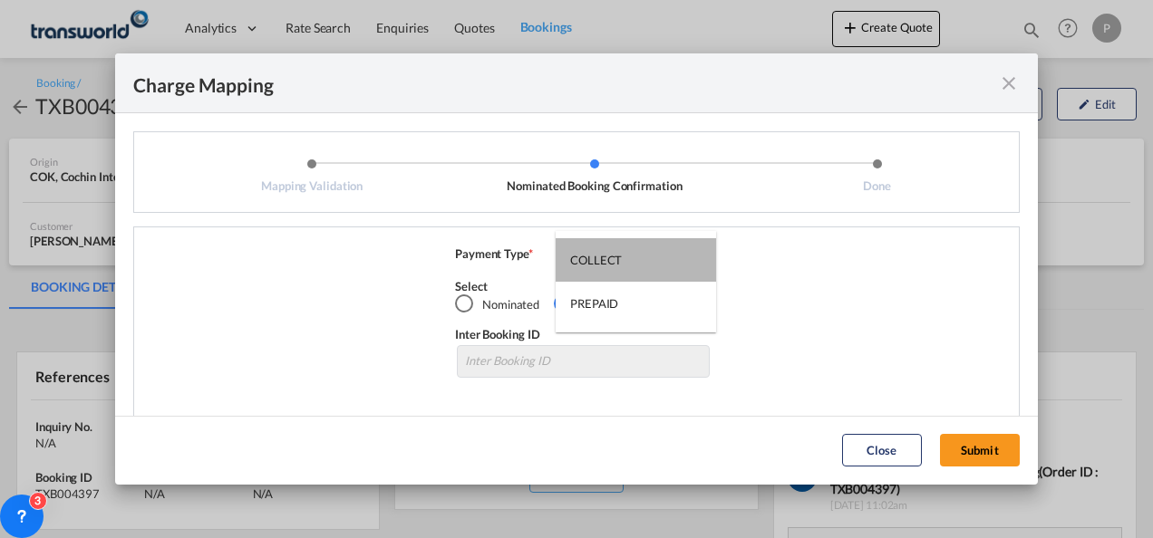
click at [664, 253] on md-option "COLLECT" at bounding box center [636, 260] width 160 height 44
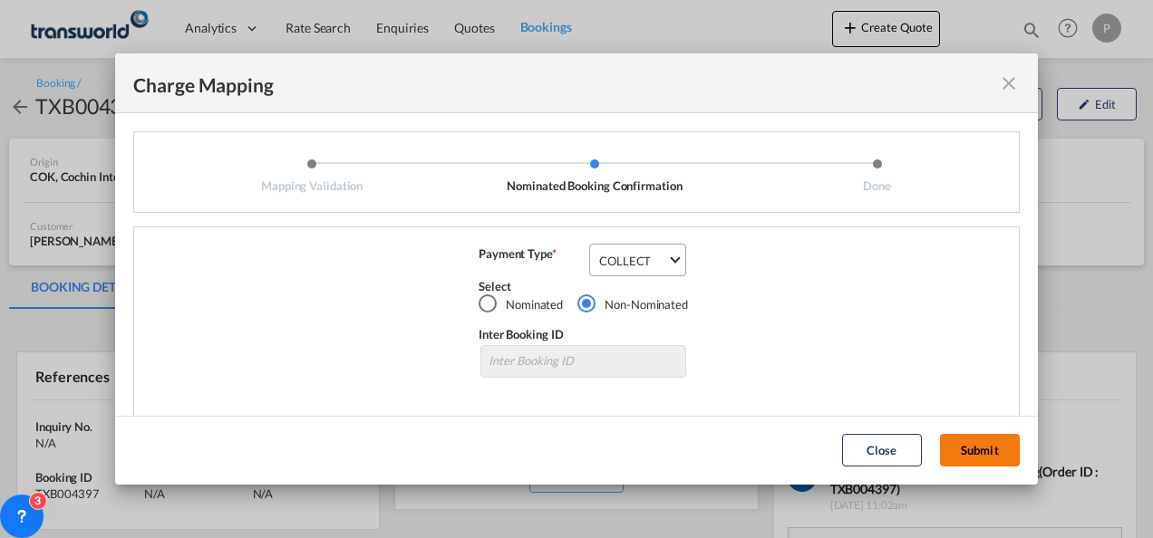
click at [969, 451] on button "Submit" at bounding box center [980, 450] width 80 height 33
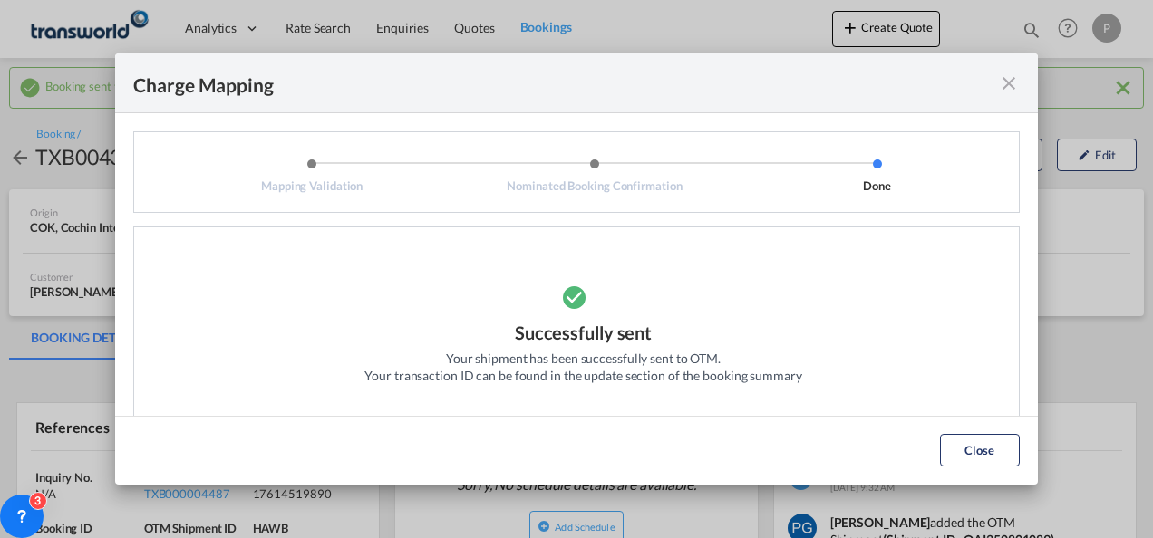
click at [1008, 83] on md-icon "icon-close fg-AAA8AD cursor" at bounding box center [1009, 84] width 22 height 22
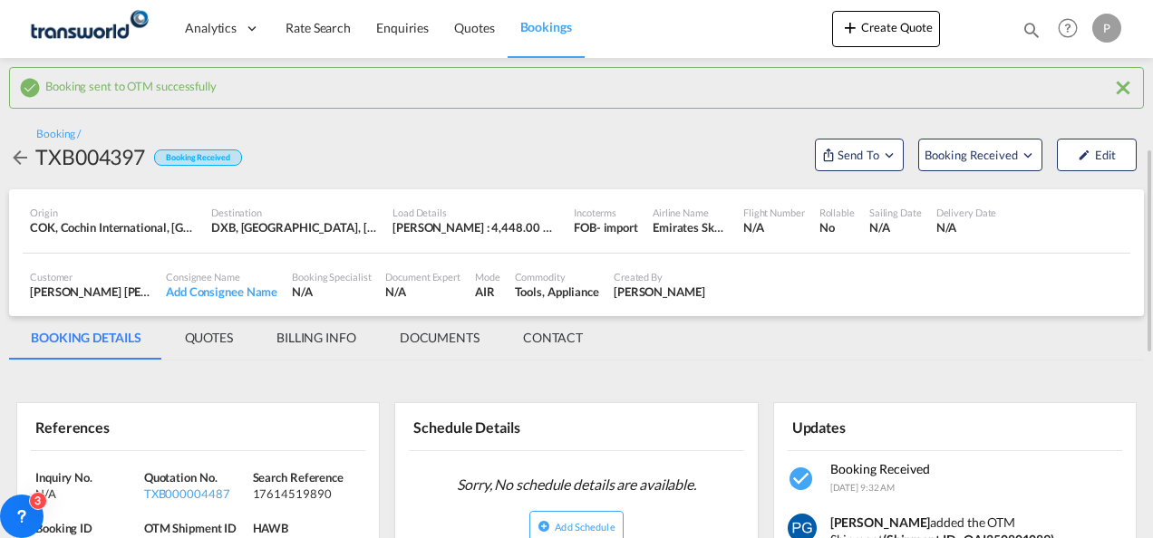
scroll to position [123, 0]
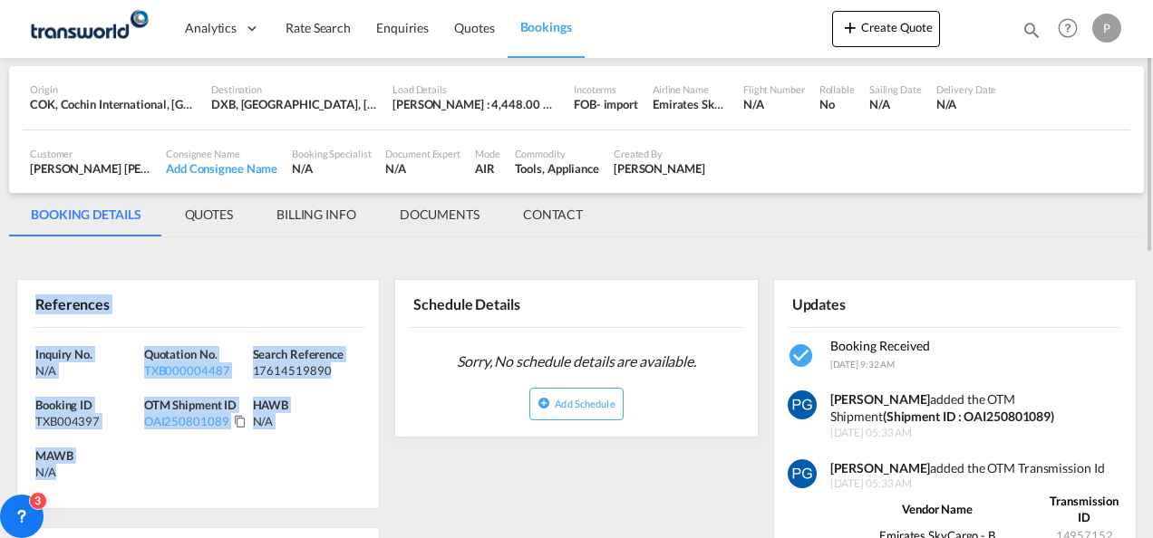
drag, startPoint x: 32, startPoint y: 296, endPoint x: 110, endPoint y: 468, distance: 188.2
click at [110, 468] on div "References Inquiry No. N/A Quotation No. TXB000004487 Search Reference 17614519…" at bounding box center [197, 394] width 363 height 230
copy div "References Inquiry No. N/A Quotation No. TXB000004487 Search Reference 17614519…"
